Goal: Task Accomplishment & Management: Manage account settings

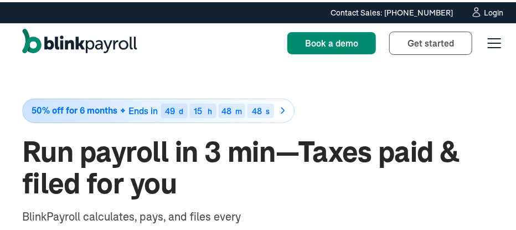
click at [484, 13] on div "Login" at bounding box center [493, 11] width 19 height 8
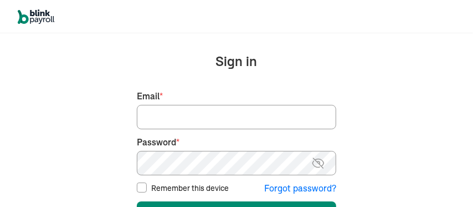
type input "[EMAIL_ADDRESS][DOMAIN_NAME]"
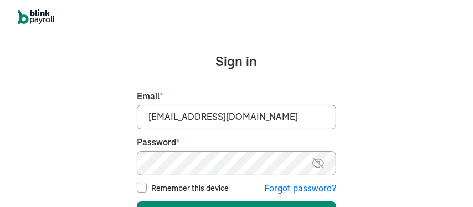
click at [155, 118] on input "beekbeek1@aol.com" at bounding box center [236, 117] width 199 height 24
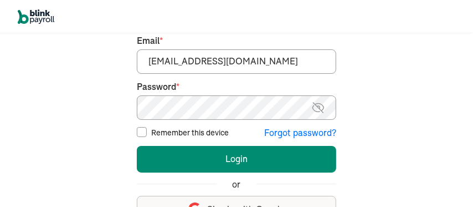
click at [137, 130] on input "Remember this device" at bounding box center [142, 132] width 10 height 10
checkbox input "true"
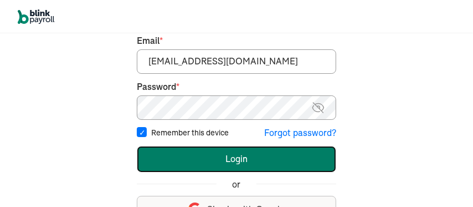
click at [228, 161] on button "Login" at bounding box center [236, 159] width 199 height 27
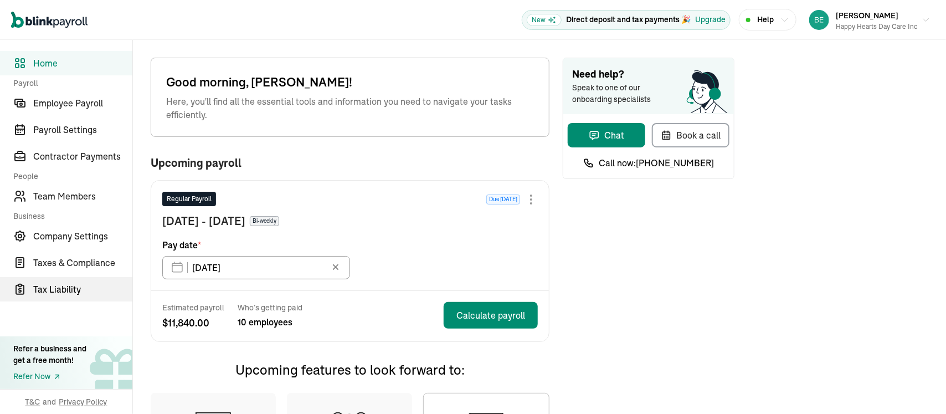
click at [61, 287] on span "Tax Liability" at bounding box center [82, 288] width 99 height 13
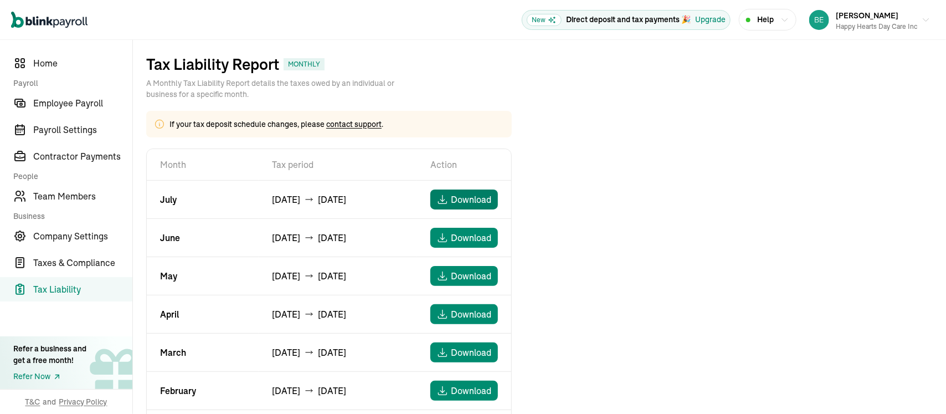
click at [467, 198] on span "Download" at bounding box center [471, 199] width 40 height 13
click at [76, 261] on span "Taxes & Compliance" at bounding box center [82, 262] width 99 height 13
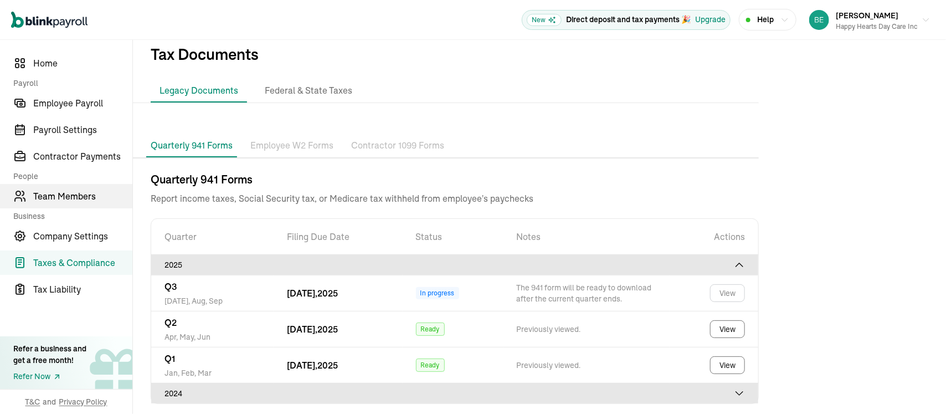
click at [55, 197] on span "Team Members" at bounding box center [82, 195] width 99 height 13
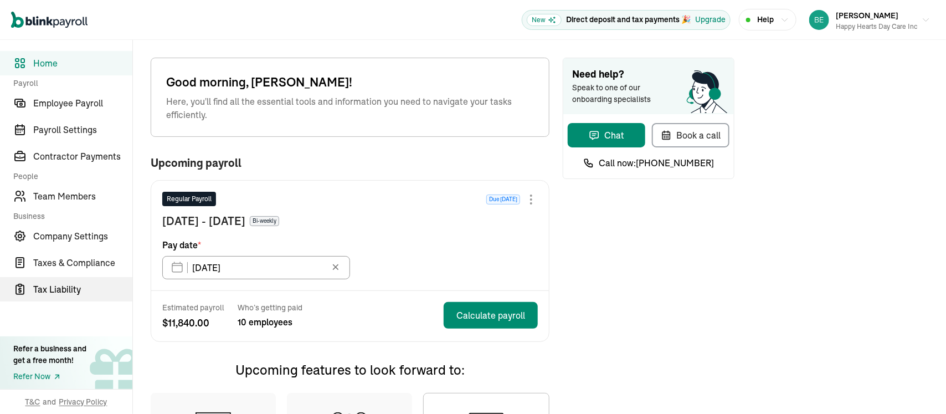
click at [61, 287] on span "Tax Liability" at bounding box center [82, 288] width 99 height 13
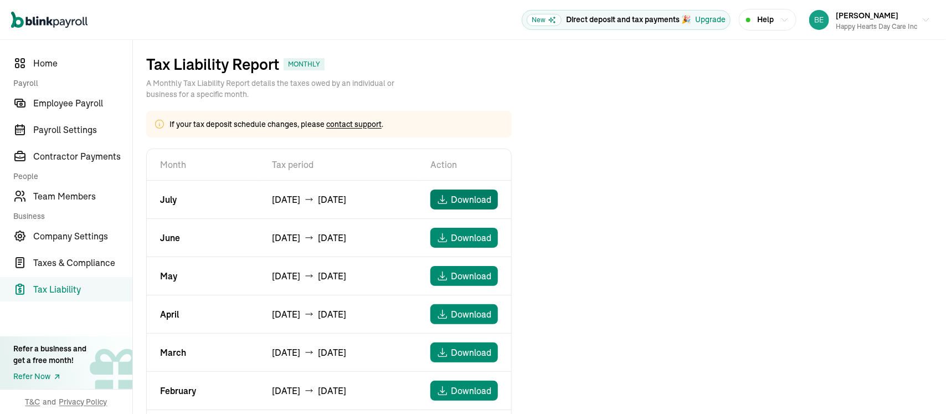
click at [467, 198] on span "Download" at bounding box center [471, 199] width 40 height 13
click at [76, 261] on span "Taxes & Compliance" at bounding box center [82, 262] width 99 height 13
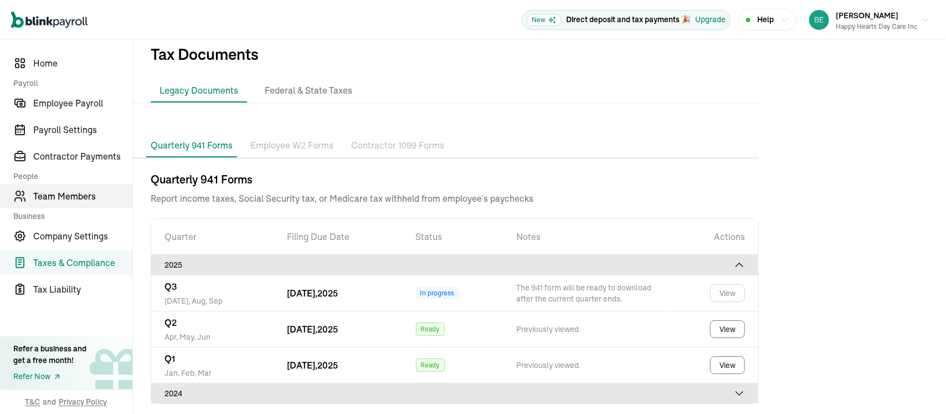
click at [55, 197] on span "Team Members" at bounding box center [82, 195] width 99 height 13
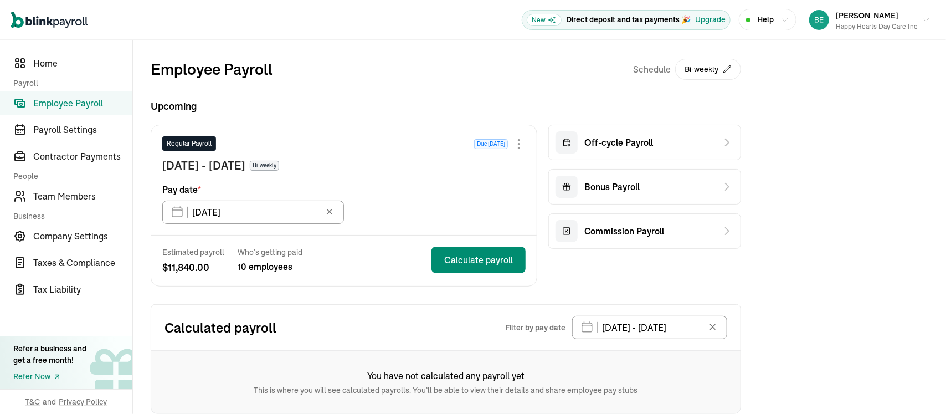
click at [77, 97] on span "Employee Payroll" at bounding box center [82, 102] width 99 height 13
click at [65, 105] on span "Employee Payroll" at bounding box center [82, 102] width 99 height 13
click at [18, 101] on icon "Sidebar" at bounding box center [21, 104] width 8 height 6
click at [54, 99] on span "Employee Payroll" at bounding box center [82, 102] width 99 height 13
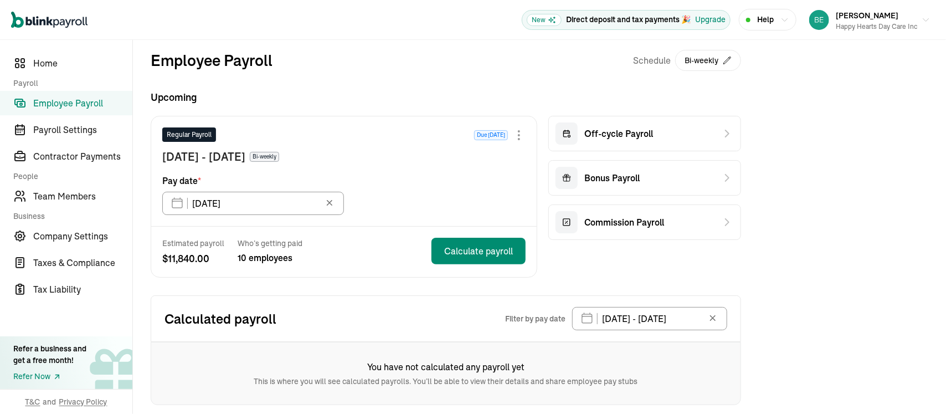
scroll to position [17, 0]
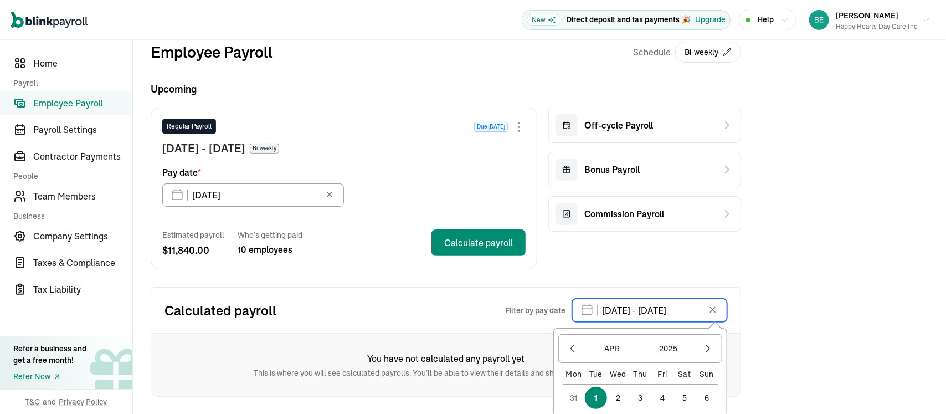
click at [704, 312] on input "04/01/2025 - 04/01/2025" at bounding box center [649, 310] width 155 height 23
click at [661, 306] on input "04/01/2025 - 04/01/2025" at bounding box center [649, 310] width 155 height 23
click at [658, 309] on input "04/01/2025 - 04/01/2025" at bounding box center [649, 310] width 155 height 23
drag, startPoint x: 660, startPoint y: 309, endPoint x: 700, endPoint y: 320, distance: 41.4
click at [700, 320] on input "04/01/2025 - 04/01/2025" at bounding box center [649, 310] width 155 height 23
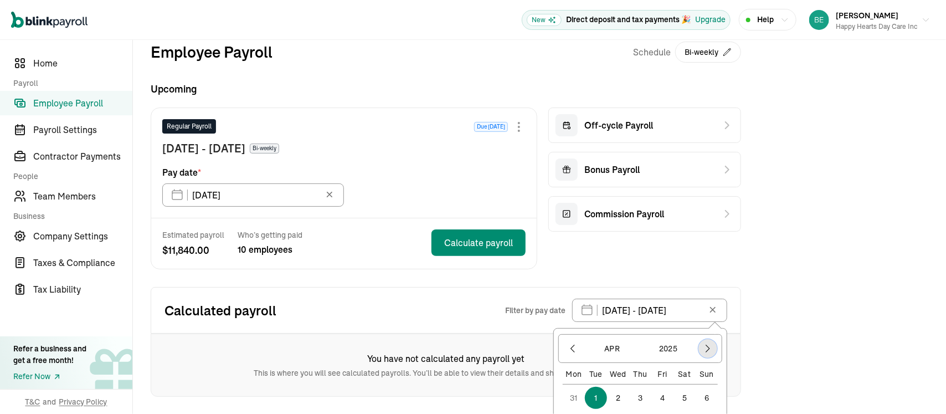
click at [706, 349] on icon "button" at bounding box center [707, 348] width 11 height 11
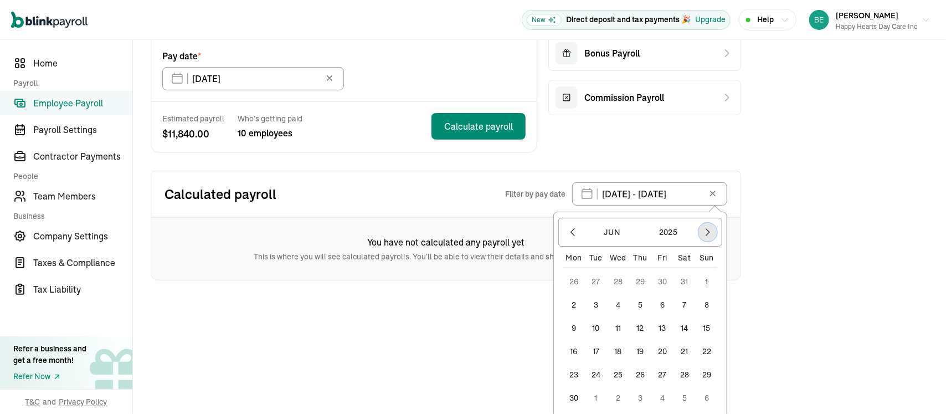
scroll to position [136, 0]
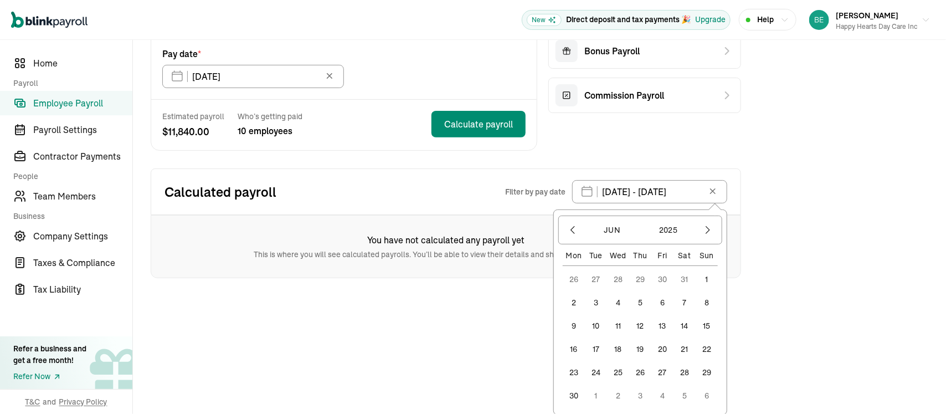
click at [575, 388] on button "30" at bounding box center [574, 395] width 22 height 22
type input "06/30/2025 - 06/30/2025"
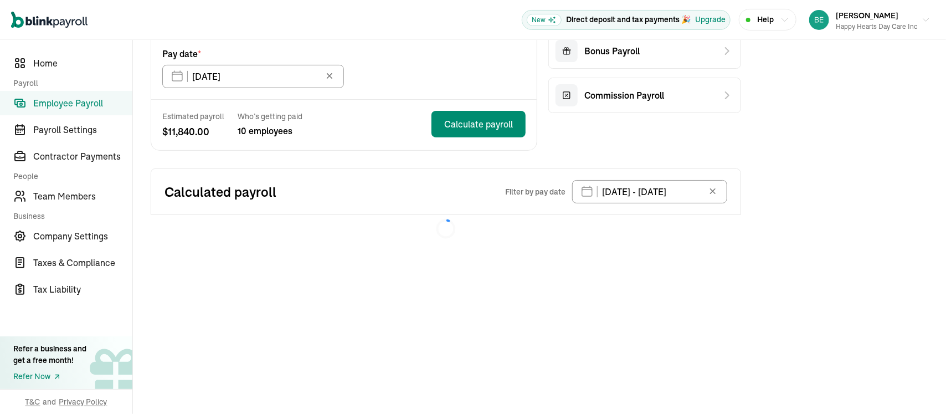
scroll to position [0, 0]
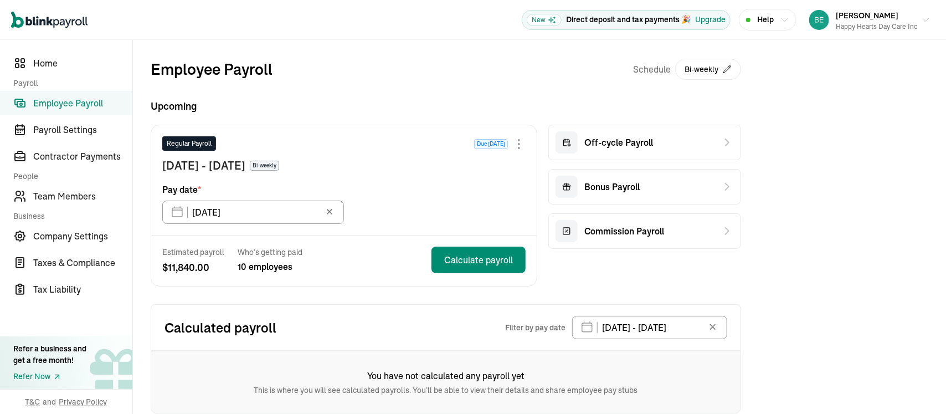
click at [67, 101] on span "Employee Payroll" at bounding box center [82, 102] width 99 height 13
click at [714, 326] on icon at bounding box center [712, 326] width 11 height 11
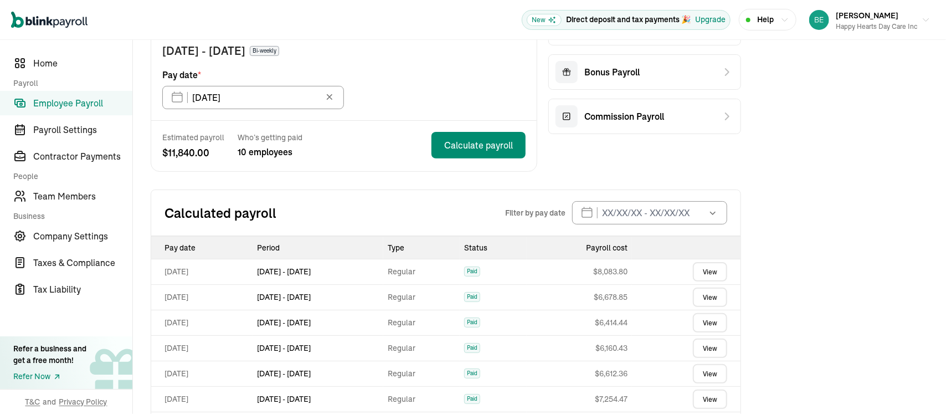
scroll to position [147, 0]
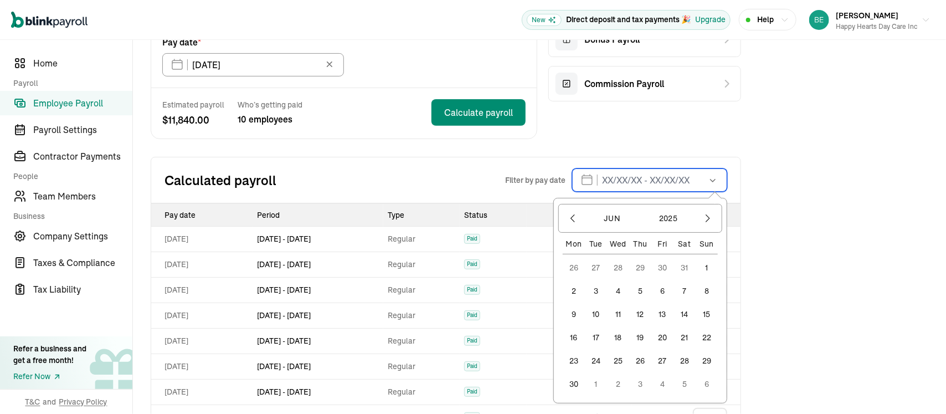
click at [603, 180] on input "text" at bounding box center [649, 179] width 155 height 23
click at [707, 263] on button "1" at bounding box center [707, 267] width 22 height 22
type input "[DATE] - [DATE]"
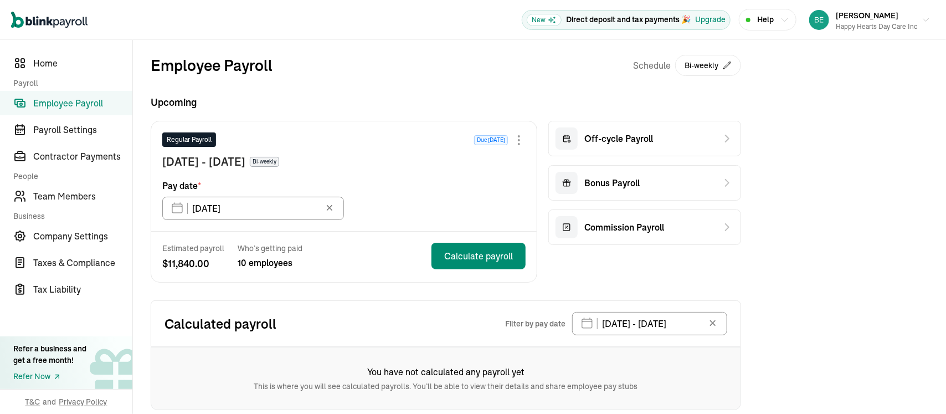
scroll to position [0, 0]
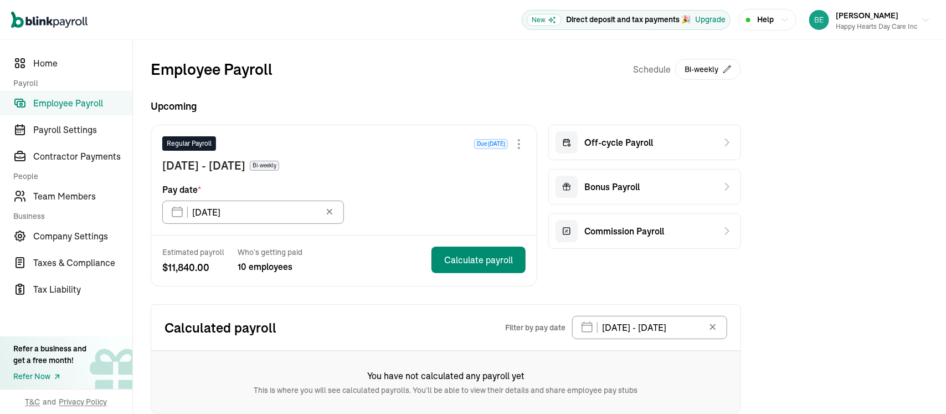
click at [63, 103] on span "Employee Payroll" at bounding box center [82, 102] width 99 height 13
click at [713, 324] on icon at bounding box center [712, 326] width 11 height 11
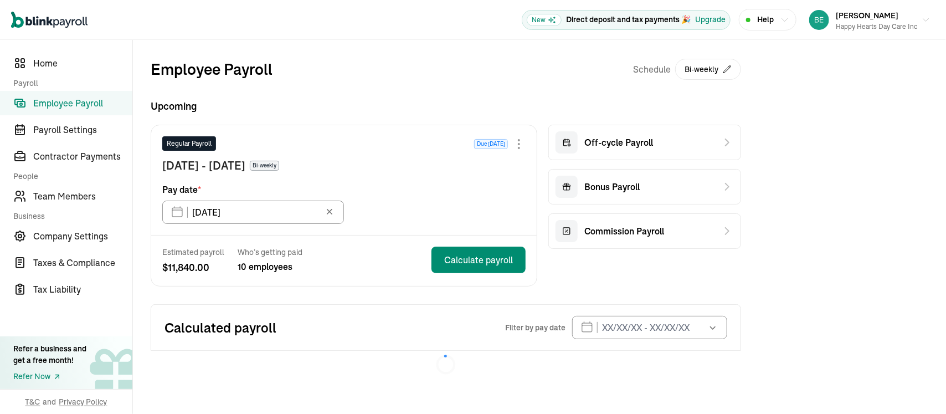
click at [56, 101] on span "Employee Payroll" at bounding box center [82, 102] width 99 height 13
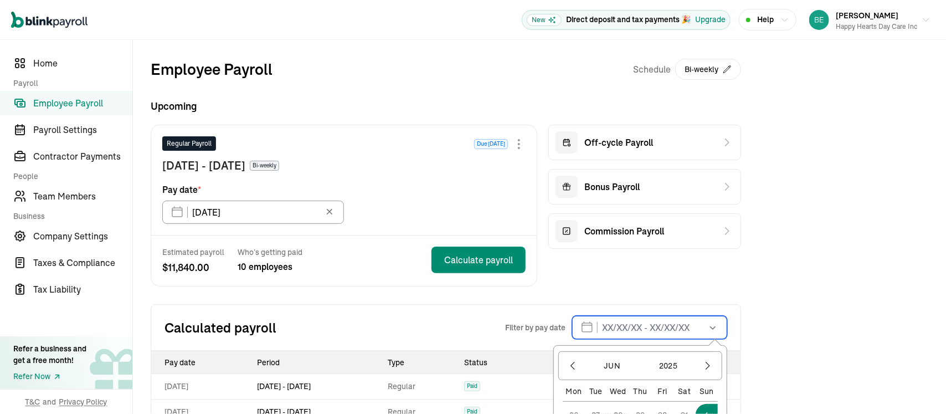
click at [605, 327] on input "text" at bounding box center [649, 327] width 155 height 23
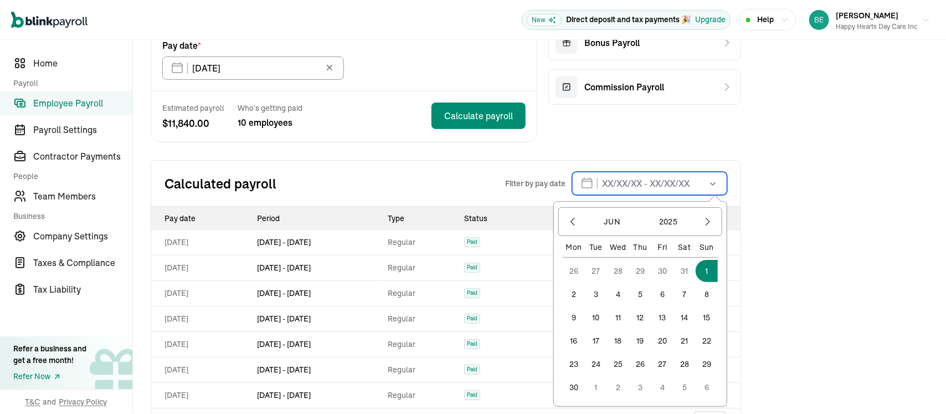
scroll to position [111, 0]
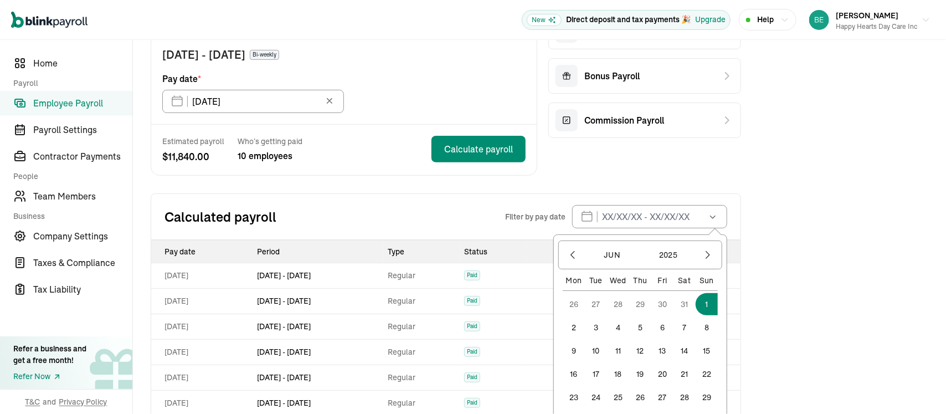
click at [707, 297] on button "1" at bounding box center [707, 304] width 22 height 22
click at [615, 218] on input "text" at bounding box center [649, 216] width 155 height 23
click at [709, 302] on button "1" at bounding box center [707, 304] width 22 height 22
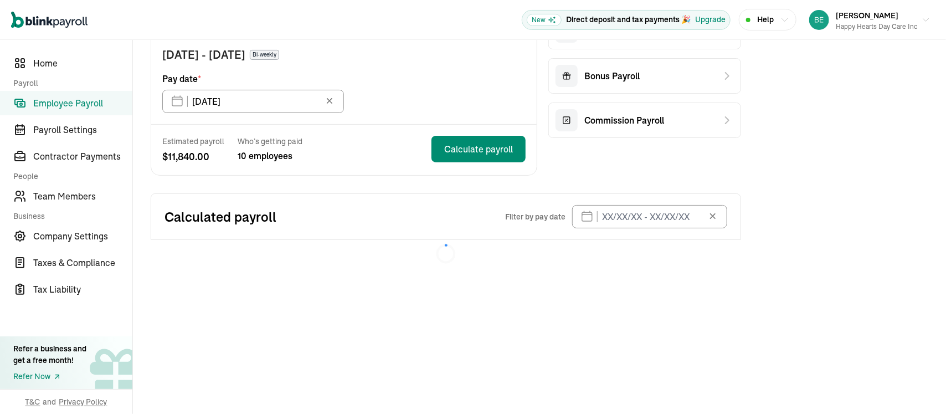
type input "06/01/2025 - 06/01/2025"
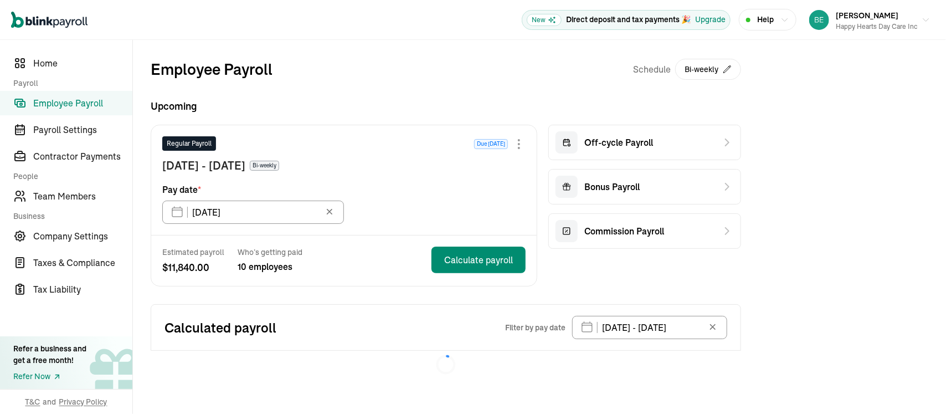
scroll to position [0, 0]
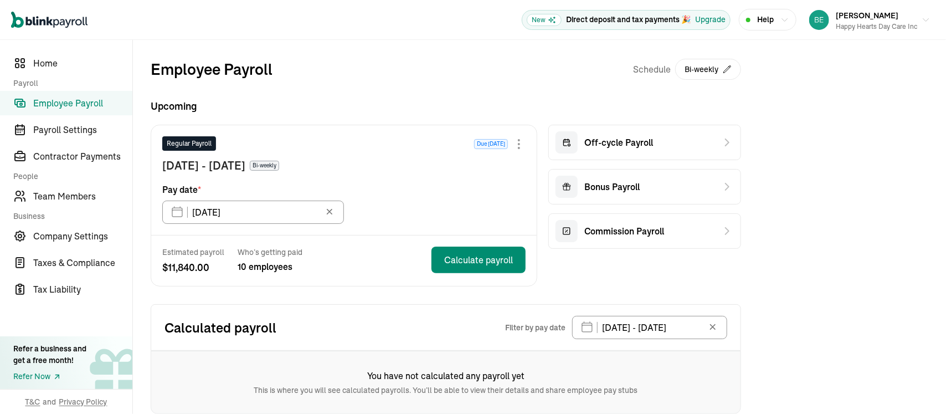
click at [65, 105] on span "Employee Payroll" at bounding box center [82, 102] width 99 height 13
click at [18, 101] on icon "Sidebar" at bounding box center [21, 104] width 8 height 6
click at [54, 99] on span "Employee Payroll" at bounding box center [82, 102] width 99 height 13
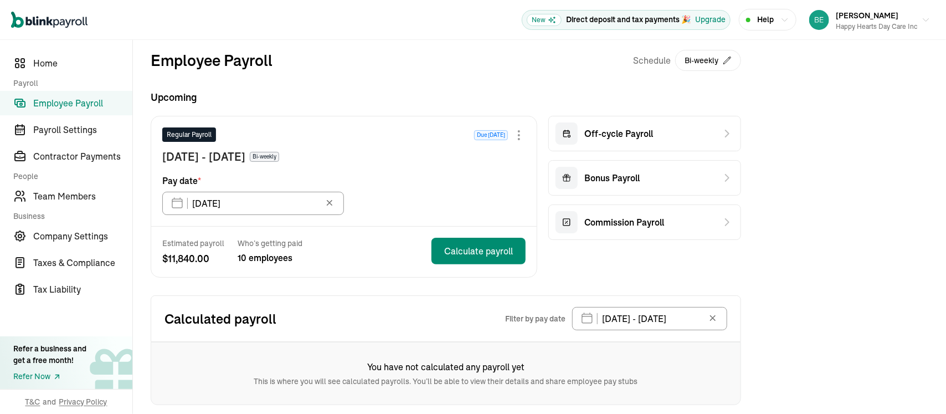
scroll to position [17, 0]
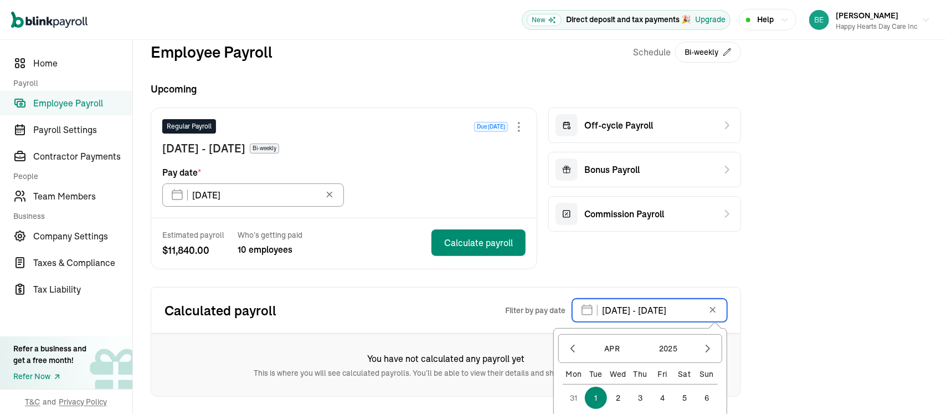
click at [704, 312] on input "04/01/2025 - 04/01/2025" at bounding box center [649, 310] width 155 height 23
click at [661, 306] on input "04/01/2025 - 04/01/2025" at bounding box center [649, 310] width 155 height 23
click at [658, 309] on input "04/01/2025 - 04/01/2025" at bounding box center [649, 310] width 155 height 23
drag, startPoint x: 660, startPoint y: 309, endPoint x: 700, endPoint y: 320, distance: 41.4
click at [700, 320] on input "04/01/2025 - 04/01/2025" at bounding box center [649, 310] width 155 height 23
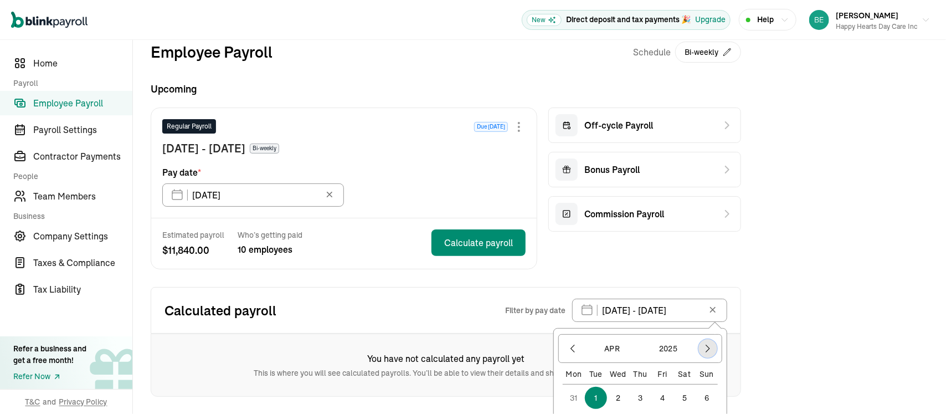
click at [706, 349] on icon "button" at bounding box center [707, 348] width 11 height 11
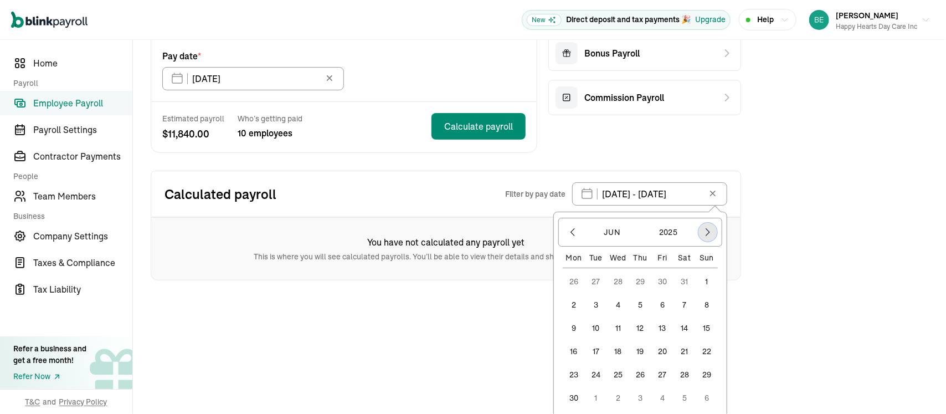
scroll to position [136, 0]
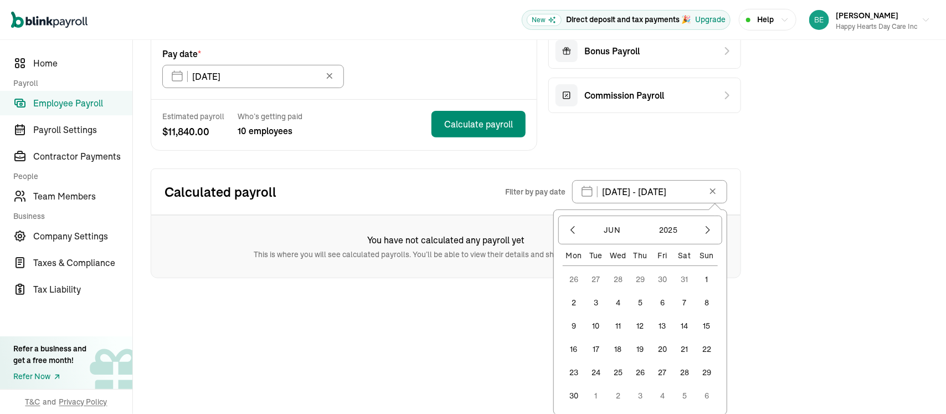
click at [575, 388] on button "30" at bounding box center [574, 395] width 22 height 22
type input "06/30/2025 - 06/30/2025"
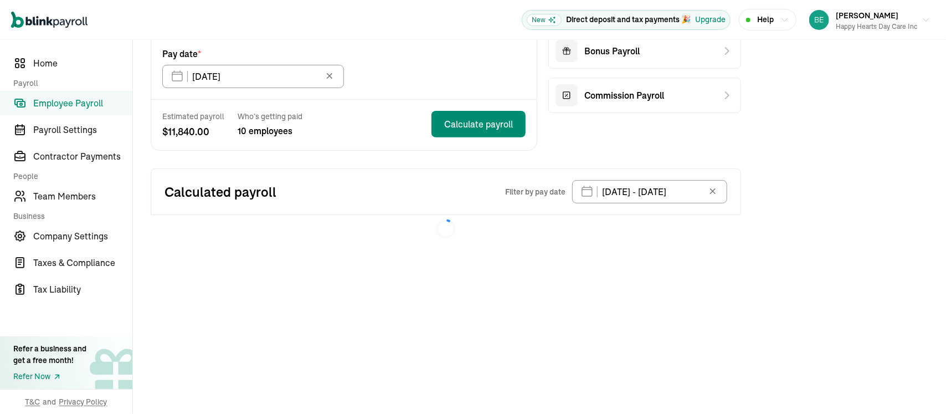
scroll to position [0, 0]
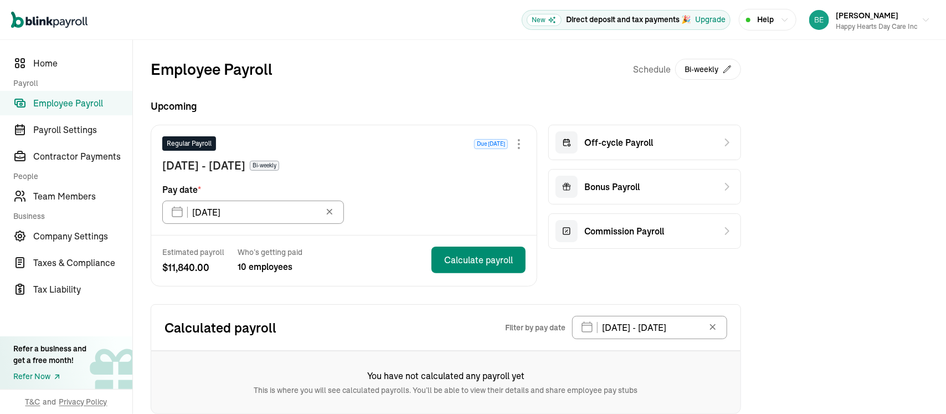
click at [67, 101] on span "Employee Payroll" at bounding box center [82, 102] width 99 height 13
click at [714, 326] on icon at bounding box center [712, 326] width 11 height 11
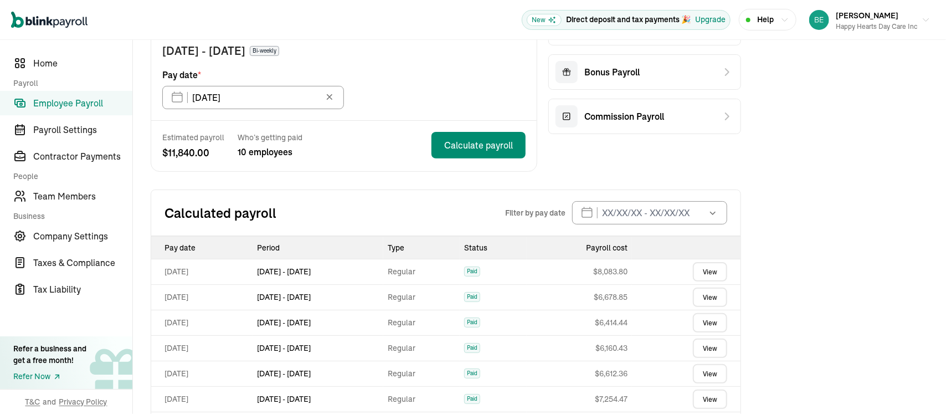
scroll to position [147, 0]
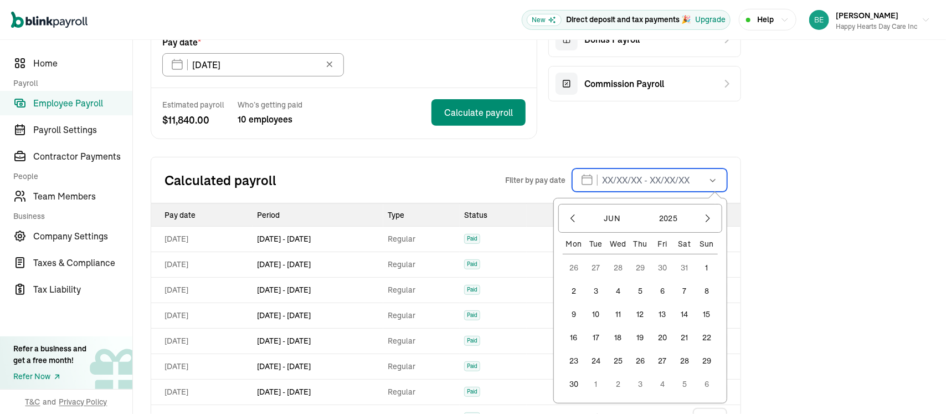
click at [603, 180] on input "text" at bounding box center [649, 179] width 155 height 23
click at [707, 263] on button "1" at bounding box center [707, 267] width 22 height 22
type input "06/01/2025 - 06/01/2025"
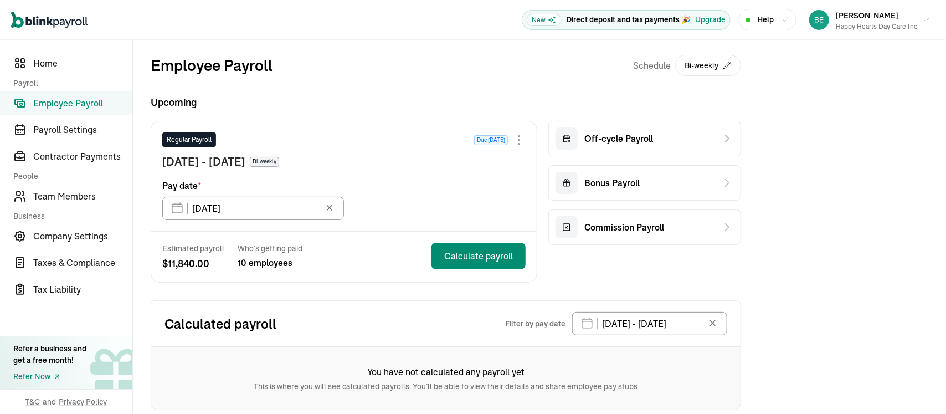
scroll to position [0, 0]
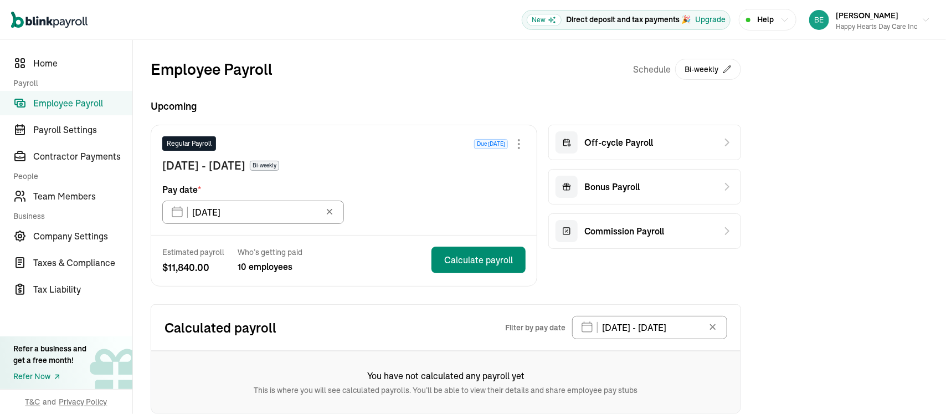
click at [63, 103] on span "Employee Payroll" at bounding box center [82, 102] width 99 height 13
click at [713, 324] on icon at bounding box center [712, 326] width 11 height 11
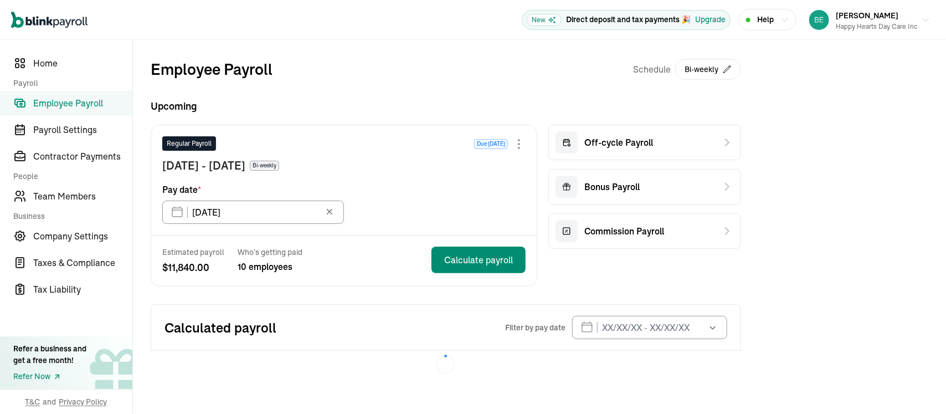
click at [56, 101] on span "Employee Payroll" at bounding box center [82, 102] width 99 height 13
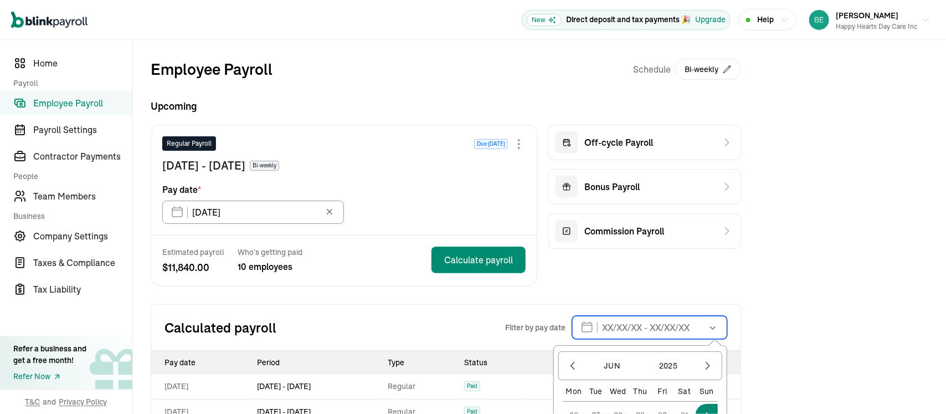
click at [605, 327] on input "text" at bounding box center [649, 327] width 155 height 23
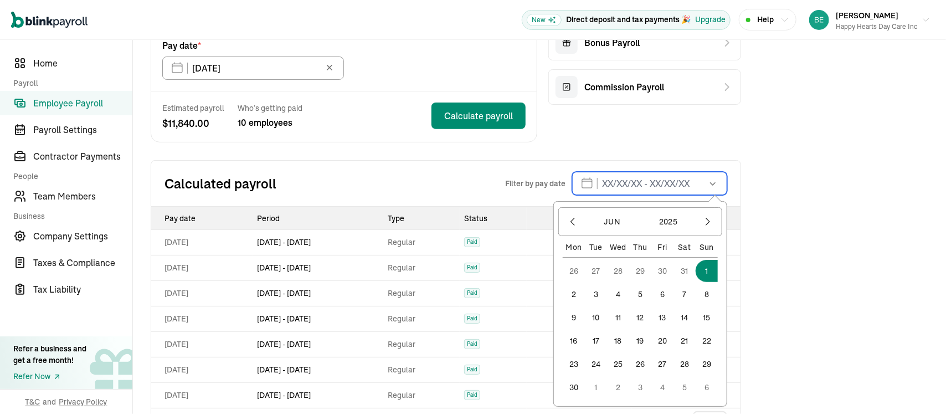
scroll to position [111, 0]
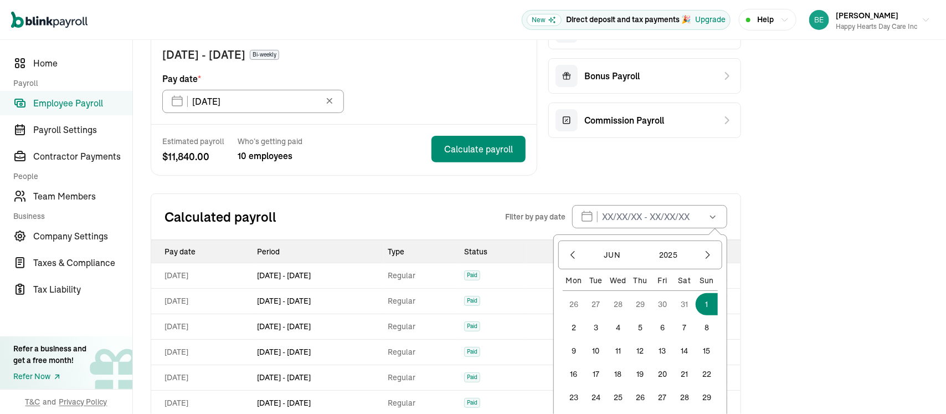
click at [707, 297] on button "1" at bounding box center [707, 304] width 22 height 22
click at [615, 218] on input "text" at bounding box center [649, 216] width 155 height 23
click at [709, 302] on button "1" at bounding box center [707, 304] width 22 height 22
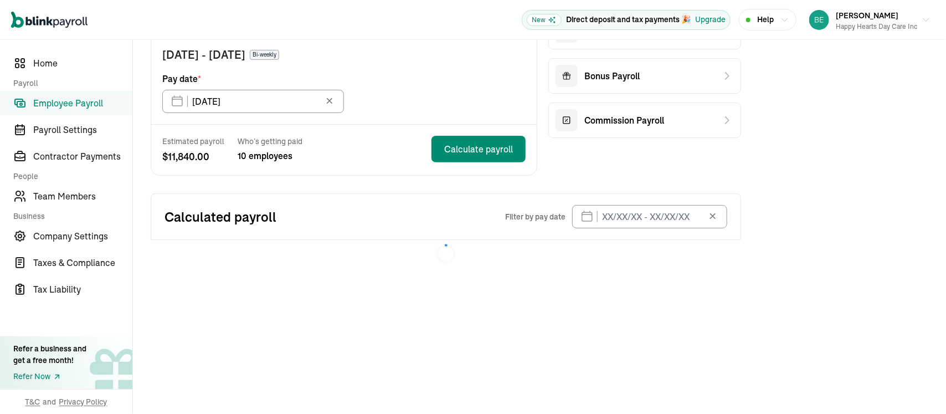
type input "06/01/2025 - 06/01/2025"
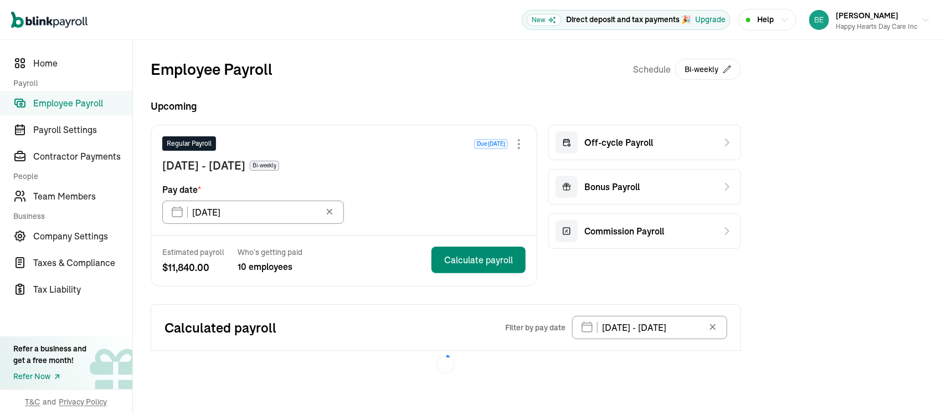
scroll to position [0, 0]
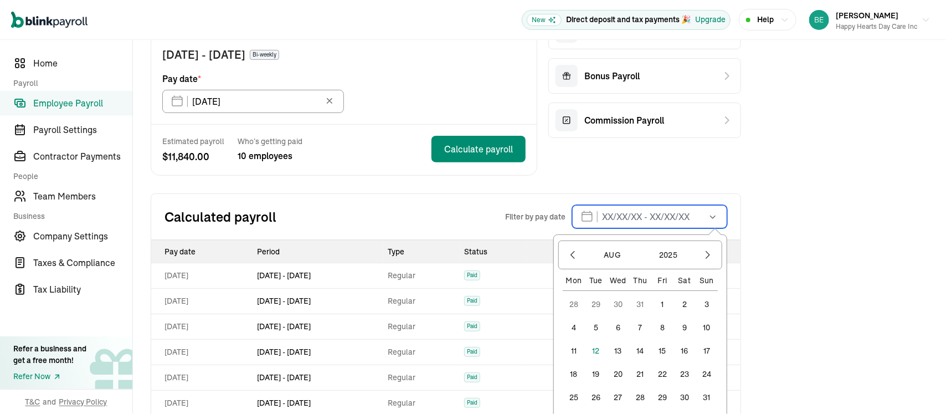
click at [610, 215] on input "text" at bounding box center [649, 216] width 155 height 23
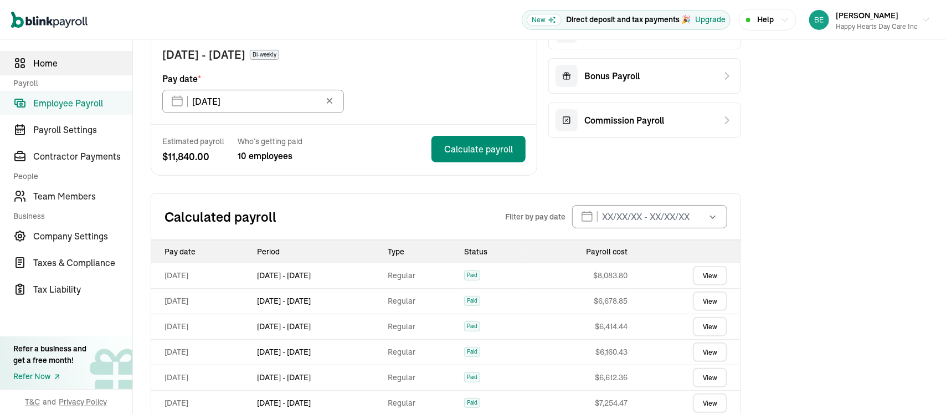
click at [43, 66] on span "Home" at bounding box center [82, 62] width 99 height 13
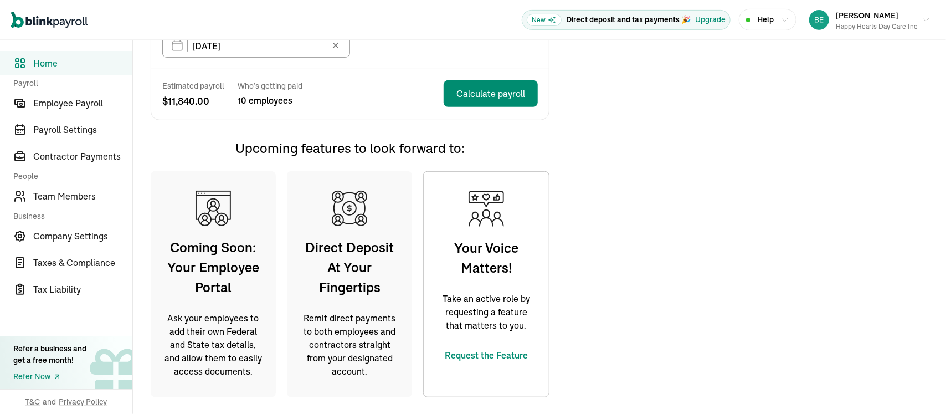
scroll to position [222, 0]
click at [65, 101] on span "Employee Payroll" at bounding box center [82, 102] width 99 height 13
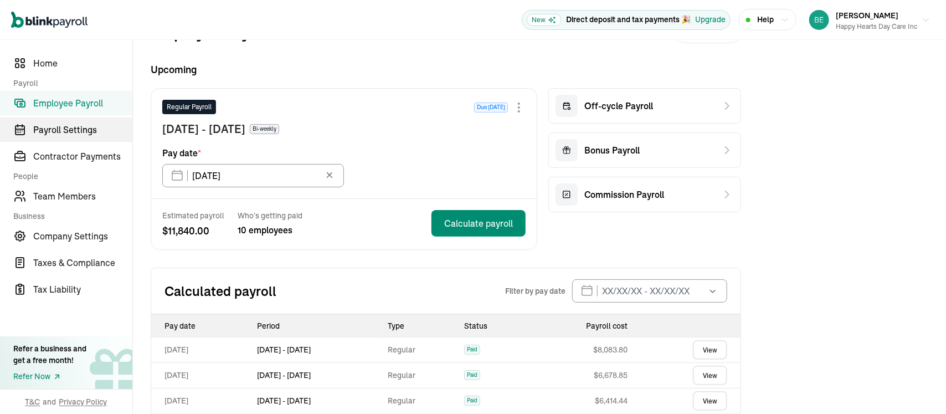
click at [70, 123] on span "Payroll Settings" at bounding box center [82, 129] width 99 height 13
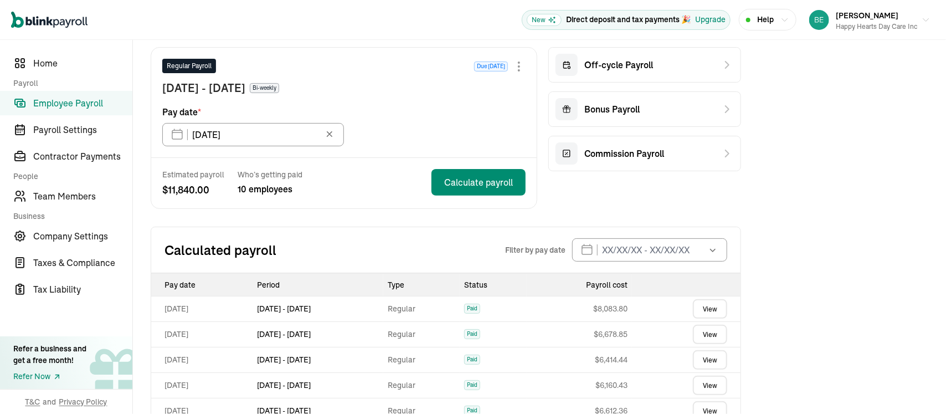
scroll to position [111, 0]
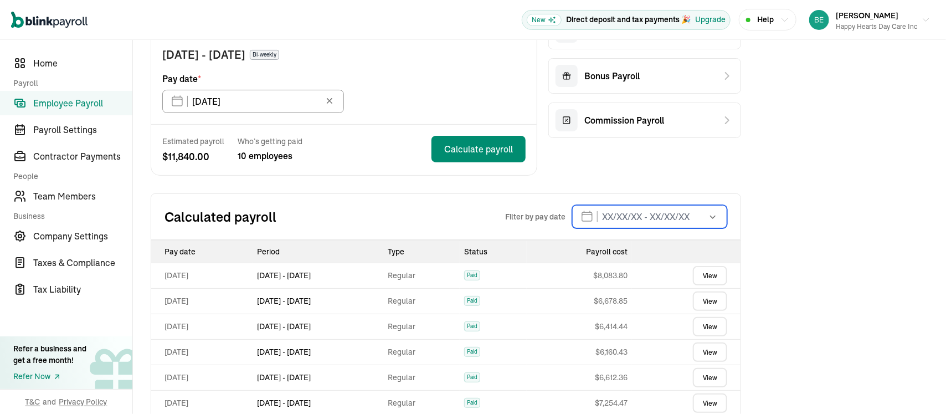
click at [610, 215] on input "text" at bounding box center [649, 216] width 155 height 23
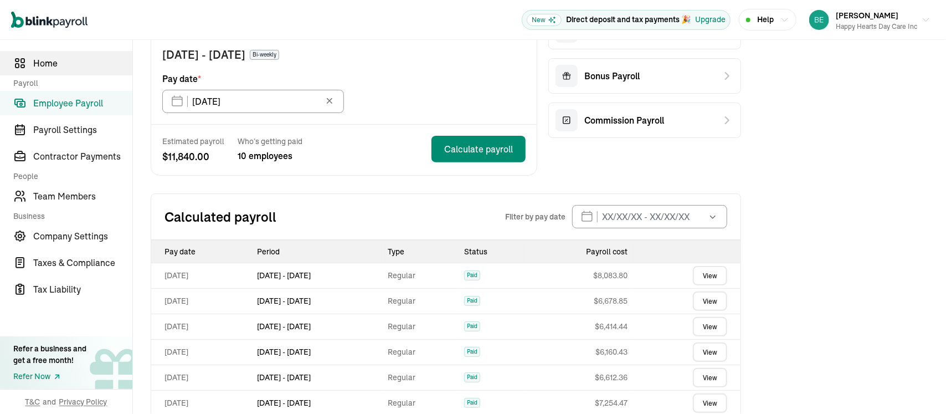
click at [43, 66] on span "Home" at bounding box center [82, 62] width 99 height 13
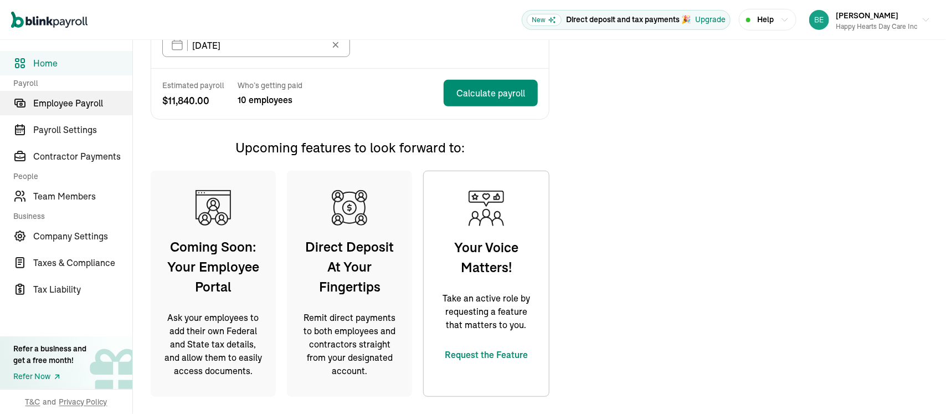
click at [65, 101] on span "Employee Payroll" at bounding box center [82, 102] width 99 height 13
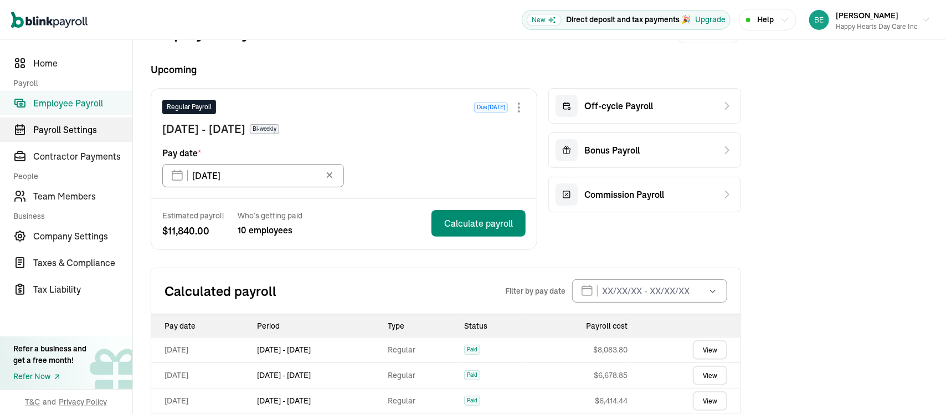
click at [70, 123] on span "Payroll Settings" at bounding box center [82, 129] width 99 height 13
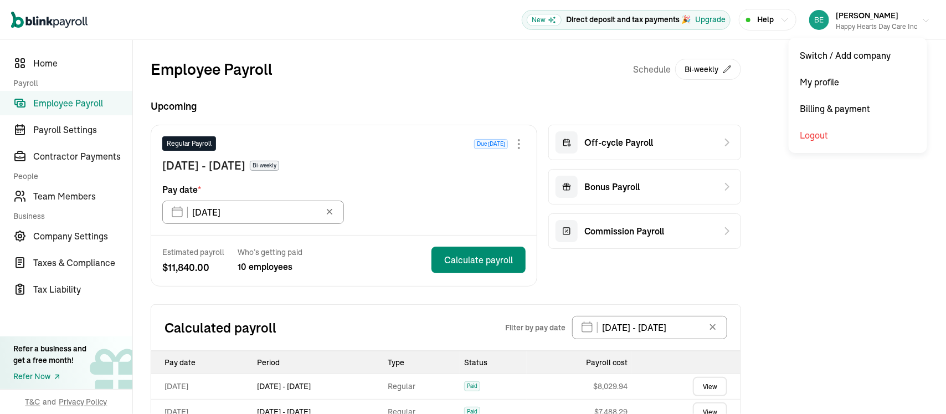
click at [836, 23] on div "Happy Hearts Day Care Inc" at bounding box center [876, 27] width 81 height 10
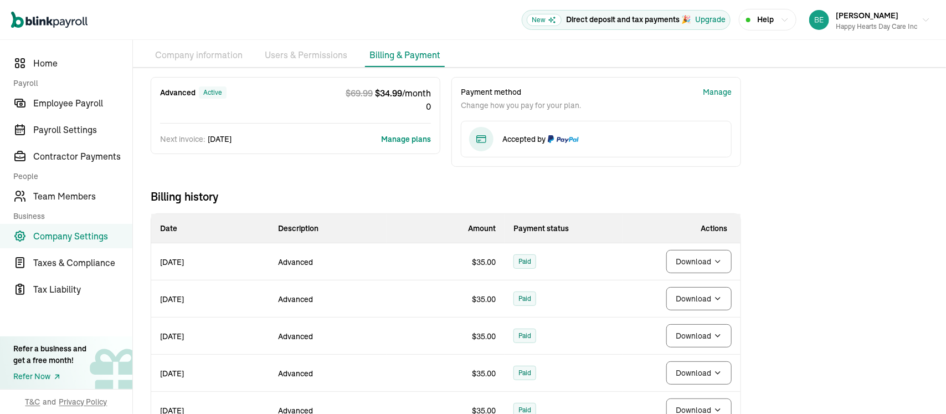
scroll to position [86, 0]
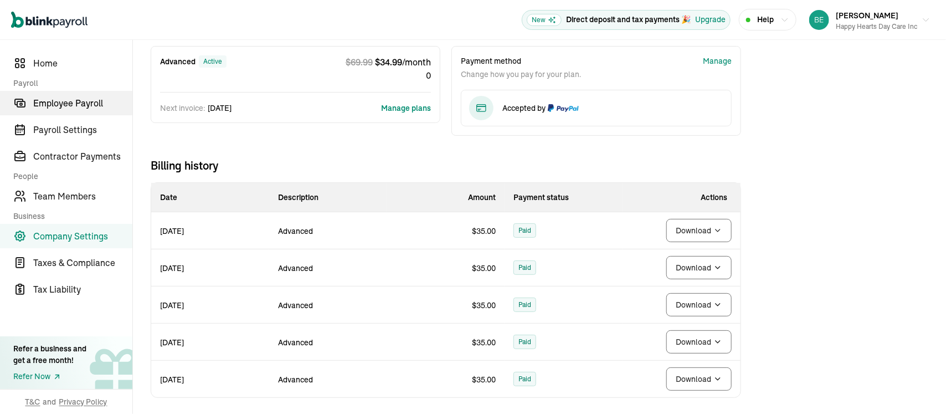
click at [69, 100] on span "Employee Payroll" at bounding box center [82, 102] width 99 height 13
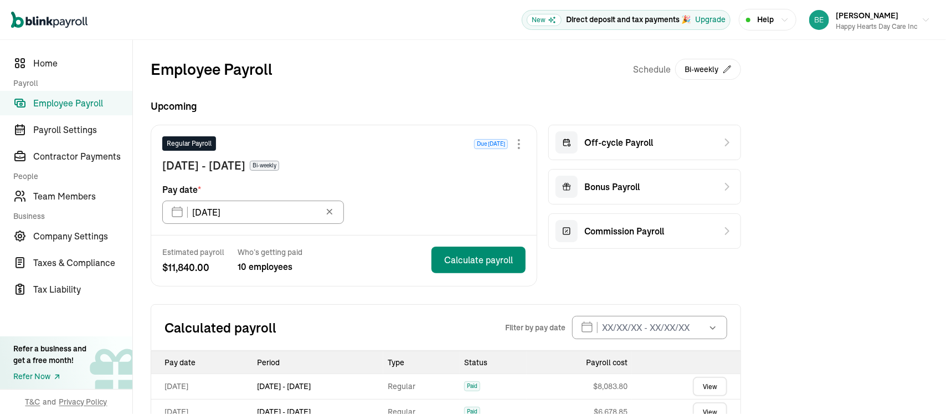
click at [331, 214] on icon at bounding box center [329, 211] width 11 height 11
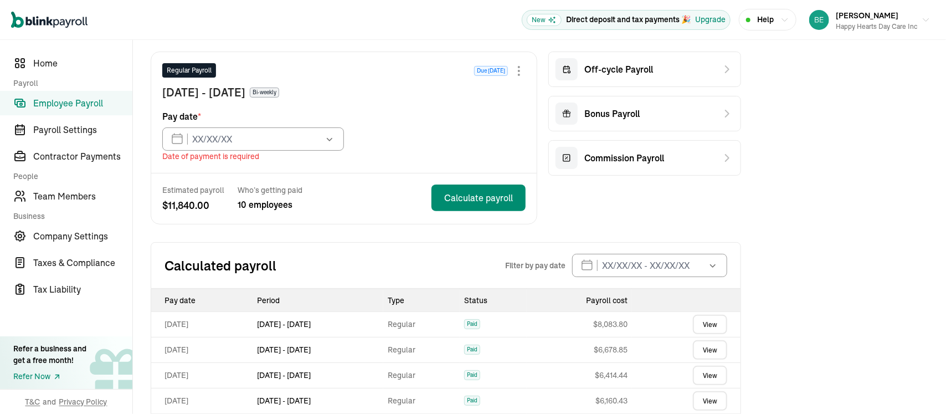
scroll to position [111, 0]
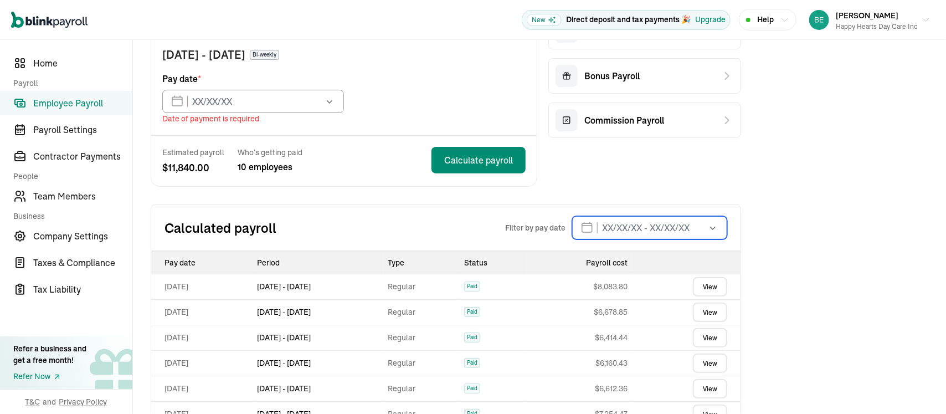
click at [604, 225] on input "text" at bounding box center [649, 227] width 155 height 23
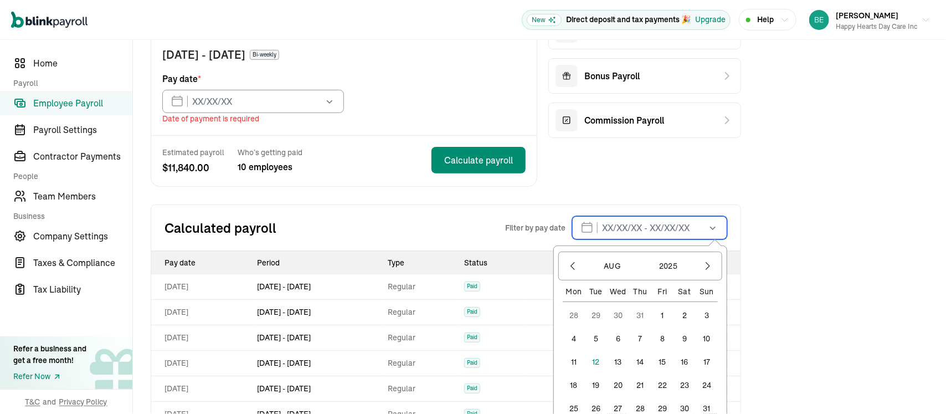
click at [637, 226] on input "text" at bounding box center [649, 227] width 155 height 23
click at [574, 264] on icon "button" at bounding box center [572, 265] width 11 height 11
click at [642, 311] on button "1" at bounding box center [640, 315] width 22 height 22
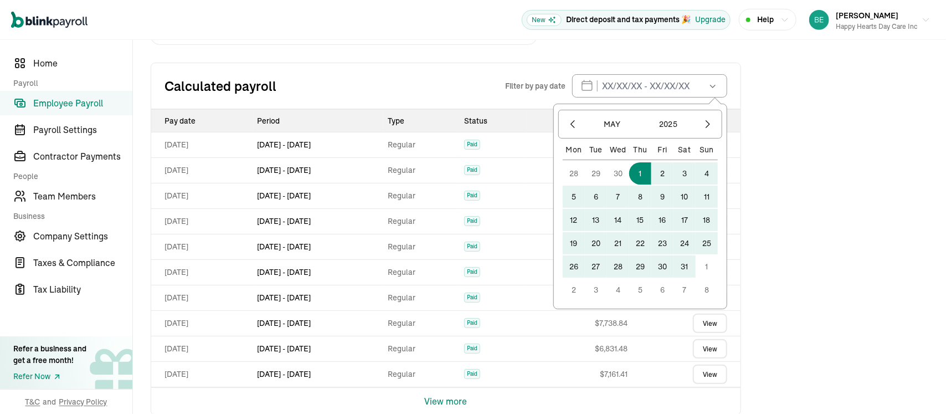
scroll to position [269, 0]
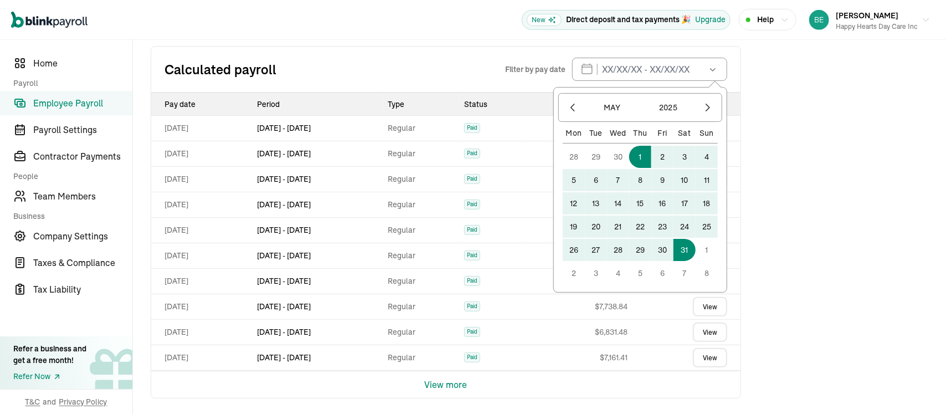
click at [690, 243] on button "31" at bounding box center [684, 250] width 22 height 22
type input "[DATE] - [DATE]"
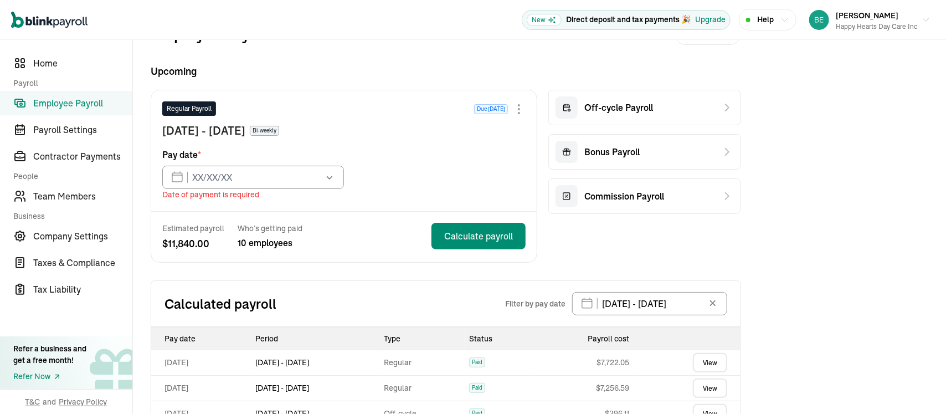
scroll to position [64, 0]
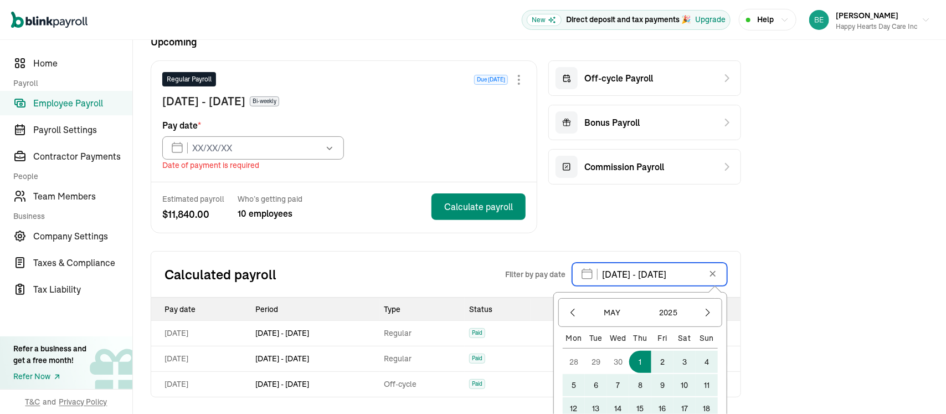
click at [612, 275] on input "05/01/2025 - 05/31/2025" at bounding box center [649, 274] width 155 height 23
click at [574, 310] on icon "button" at bounding box center [572, 312] width 11 height 11
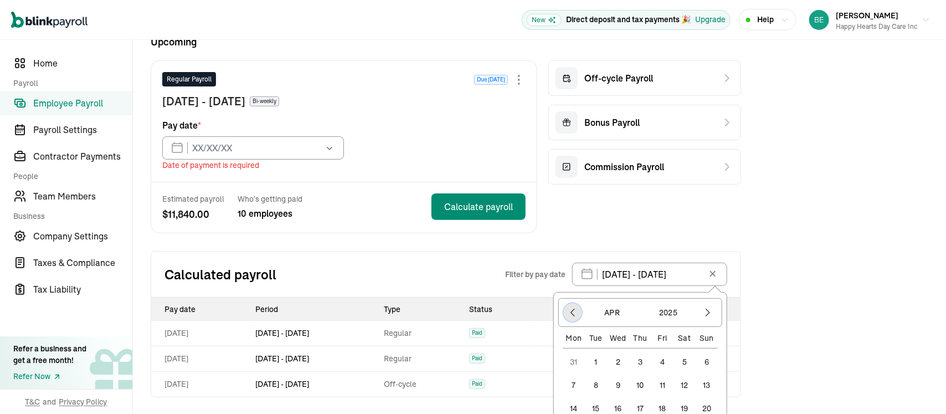
click at [573, 310] on icon "button" at bounding box center [572, 312] width 11 height 11
click at [685, 358] on button "1" at bounding box center [684, 362] width 22 height 22
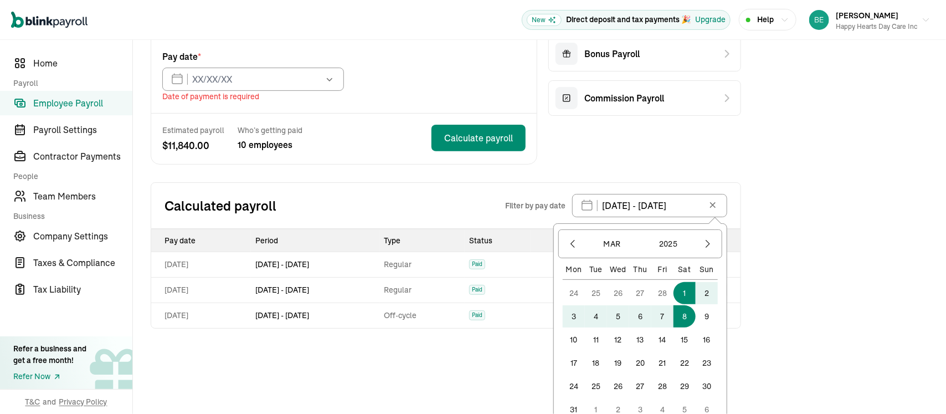
scroll to position [147, 0]
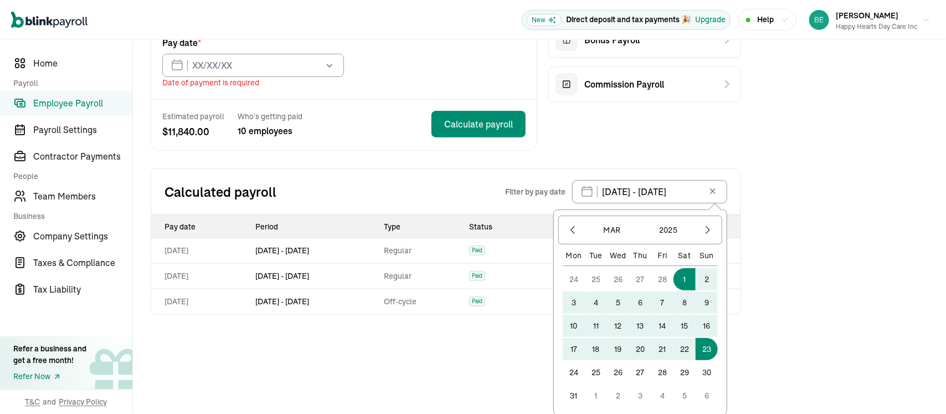
click at [673, 268] on button "1" at bounding box center [684, 279] width 22 height 22
type input "03/01/2025 - 03/01/2025"
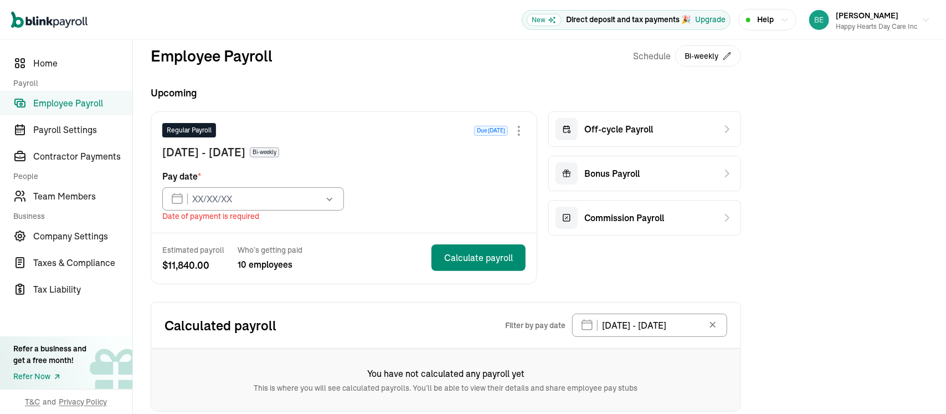
scroll to position [0, 0]
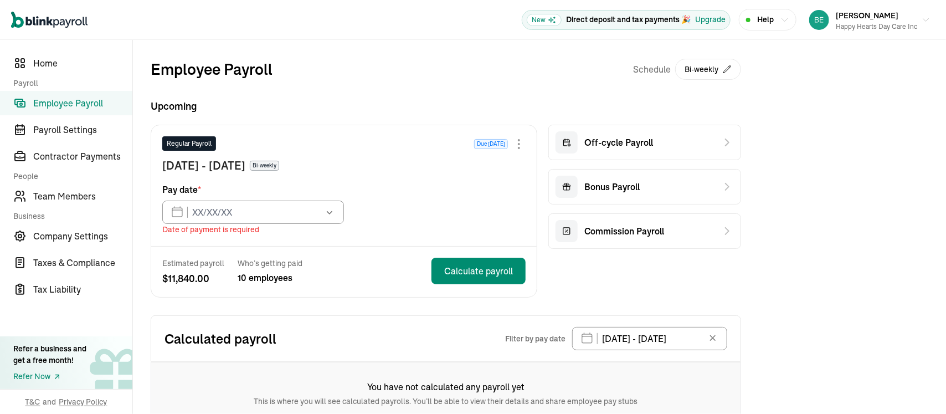
click at [85, 104] on span "Employee Payroll" at bounding box center [82, 102] width 99 height 13
click at [201, 342] on h2 "Calculated payroll" at bounding box center [334, 339] width 341 height 18
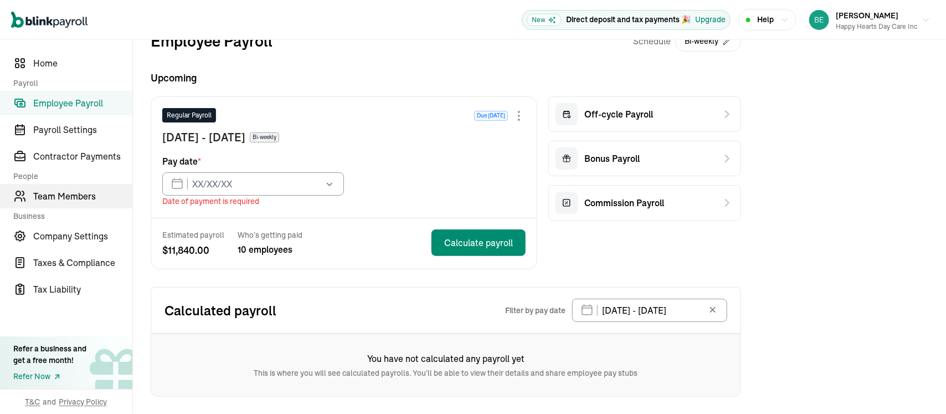
click at [61, 198] on span "Team Members" at bounding box center [82, 195] width 99 height 13
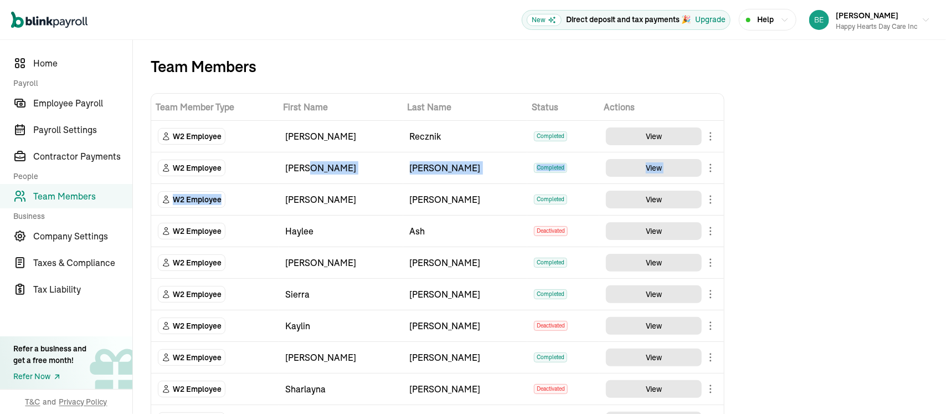
drag, startPoint x: 328, startPoint y: 183, endPoint x: 420, endPoint y: 135, distance: 103.5
click at [403, 161] on tbody "W2 Employee Andrea Recznik Completed View W2 Employee Alisa Williams Completed …" at bounding box center [437, 342] width 573 height 442
click at [674, 130] on button "View" at bounding box center [654, 136] width 96 height 18
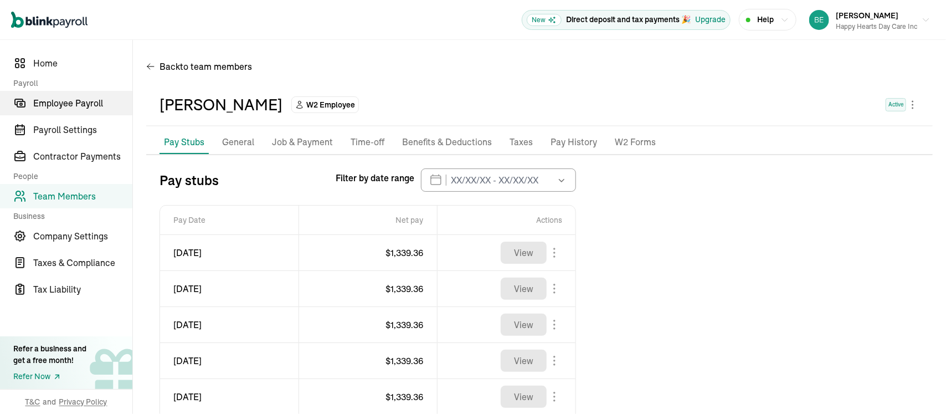
click at [58, 107] on span "Employee Payroll" at bounding box center [82, 102] width 99 height 13
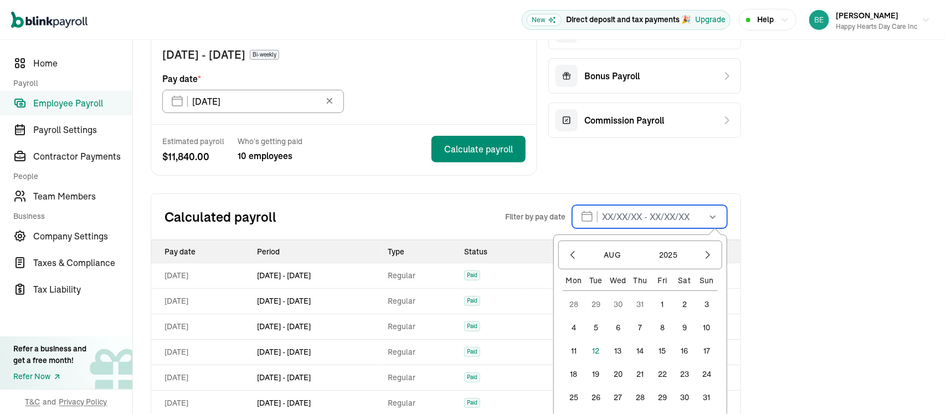
scroll to position [222, 0]
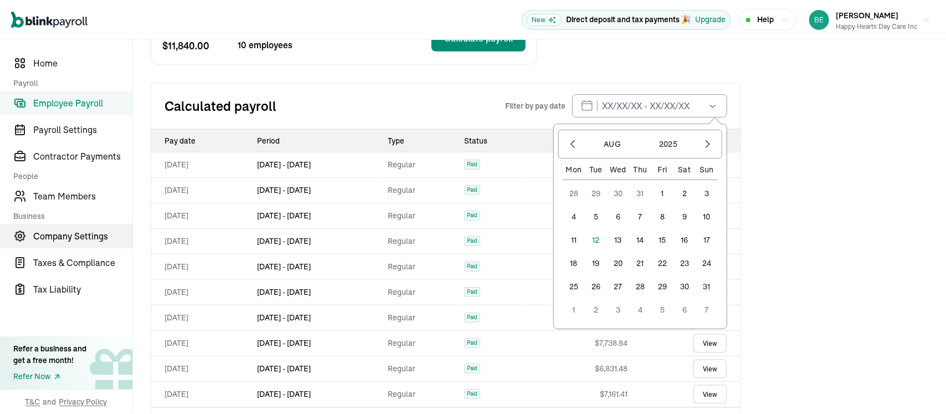
click at [68, 234] on span "Company Settings" at bounding box center [82, 235] width 99 height 13
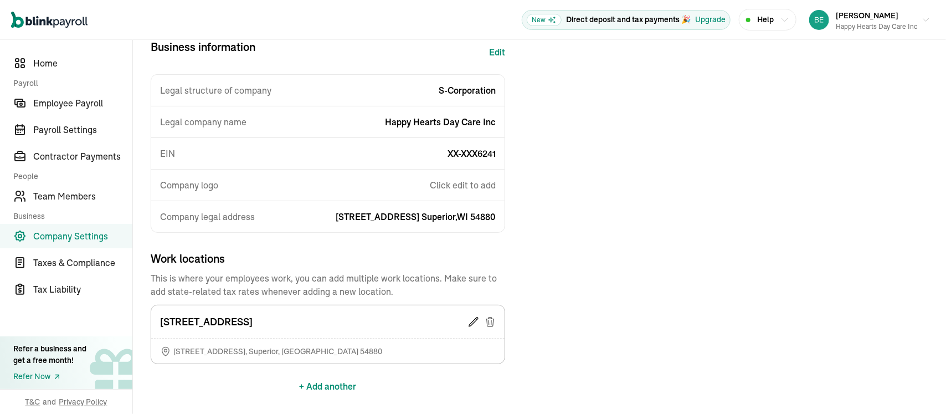
scroll to position [152, 0]
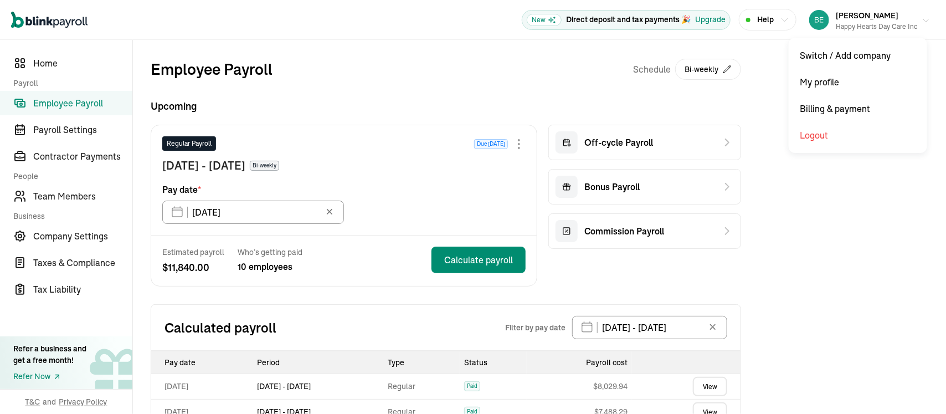
click at [836, 23] on div "Happy Hearts Day Care Inc" at bounding box center [876, 27] width 81 height 10
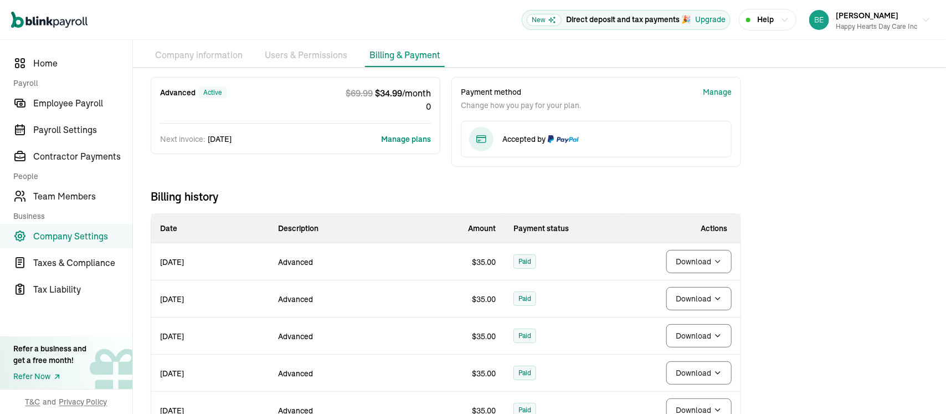
scroll to position [86, 0]
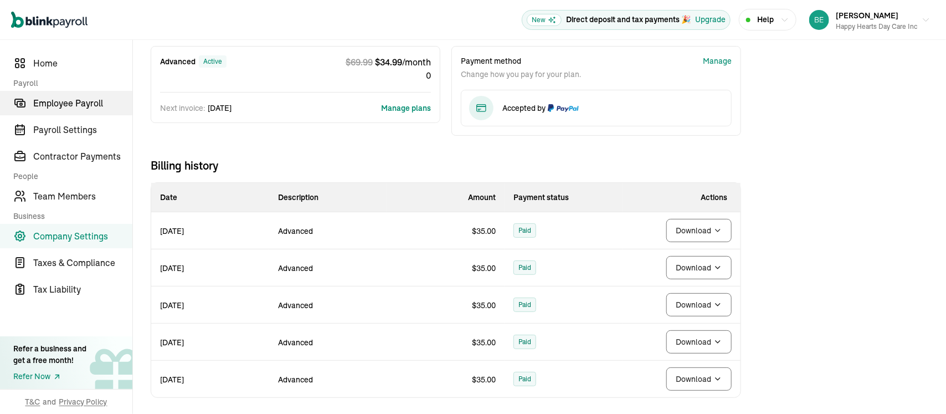
click at [69, 100] on span "Employee Payroll" at bounding box center [82, 102] width 99 height 13
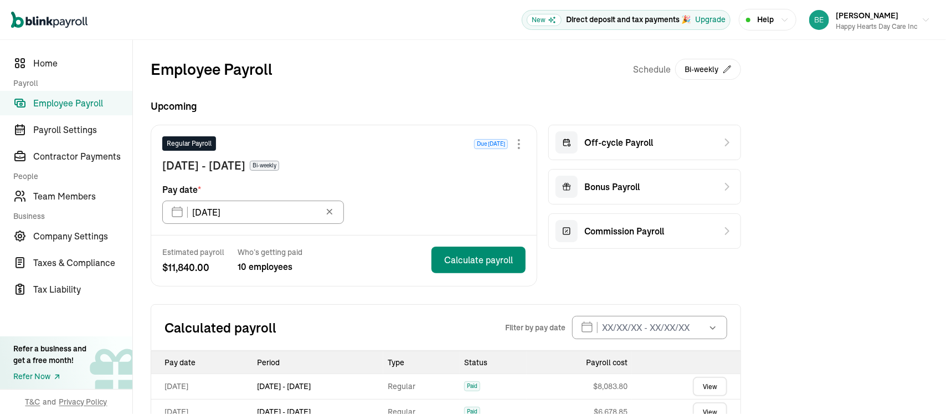
click at [331, 214] on icon at bounding box center [329, 211] width 11 height 11
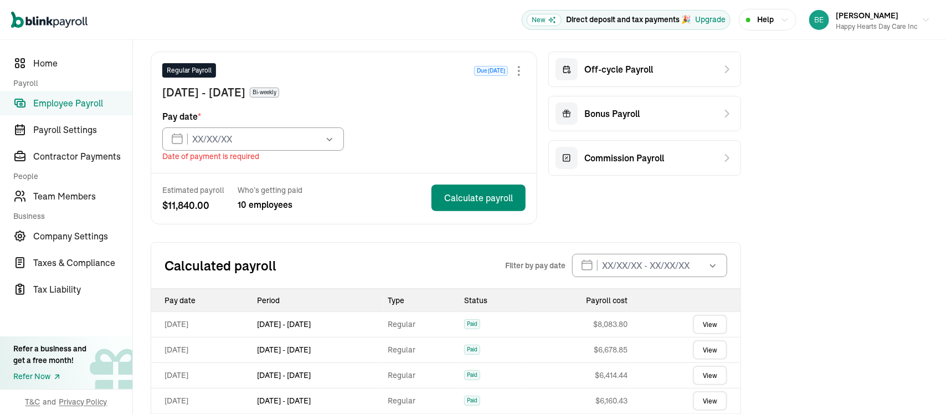
scroll to position [111, 0]
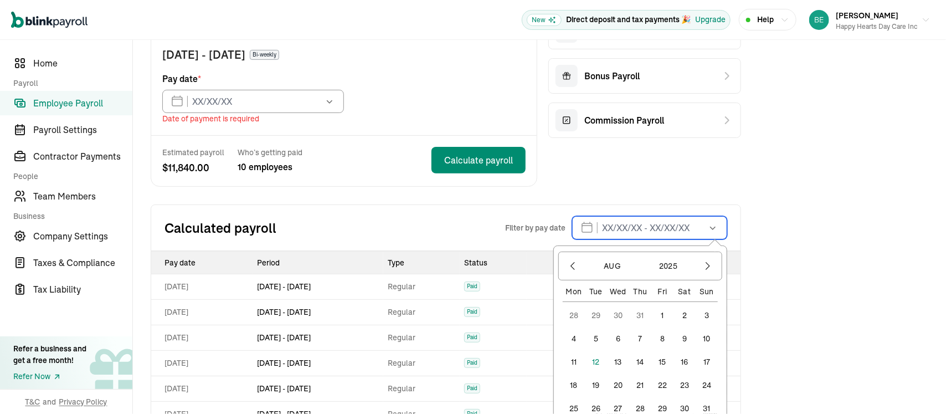
click at [604, 225] on input "text" at bounding box center [649, 227] width 155 height 23
click at [637, 226] on input "text" at bounding box center [649, 227] width 155 height 23
click at [574, 264] on icon "button" at bounding box center [572, 265] width 11 height 11
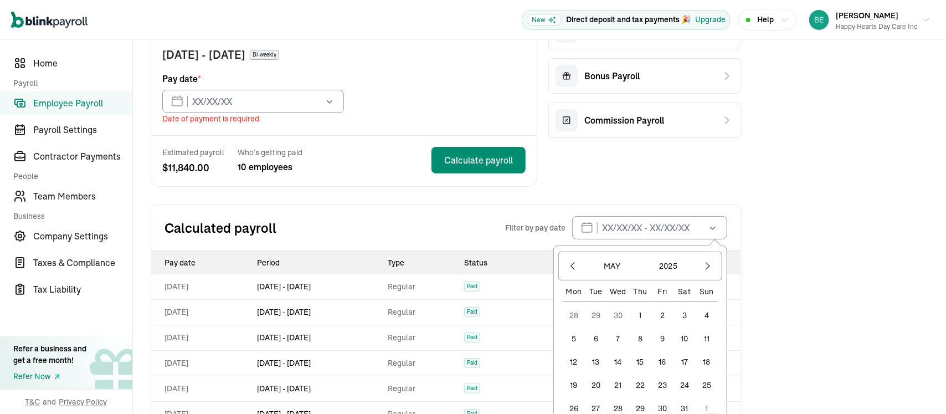
click at [642, 311] on button "1" at bounding box center [640, 315] width 22 height 22
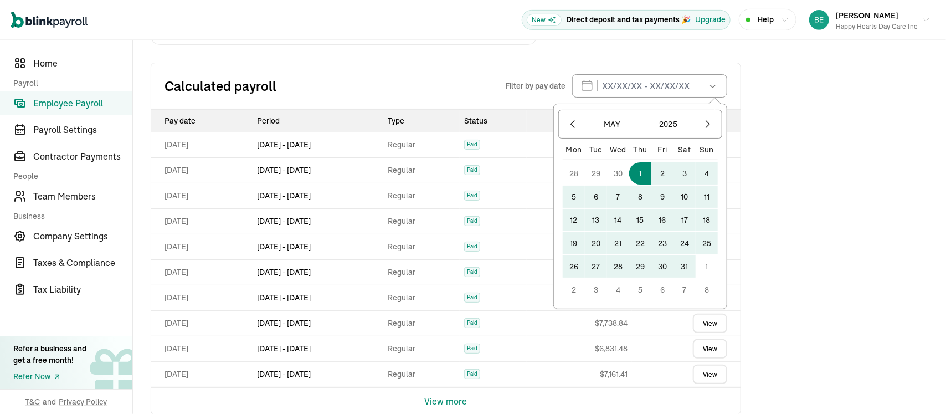
scroll to position [269, 0]
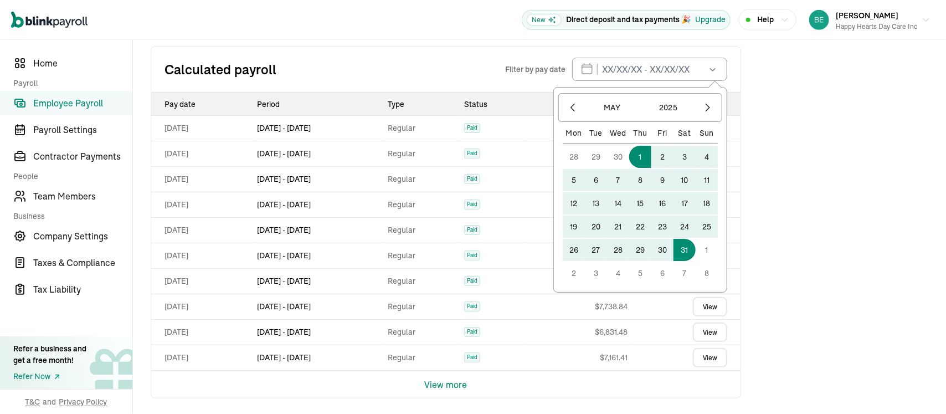
click at [690, 243] on button "31" at bounding box center [684, 250] width 22 height 22
type input "05/01/2025 - 05/31/2025"
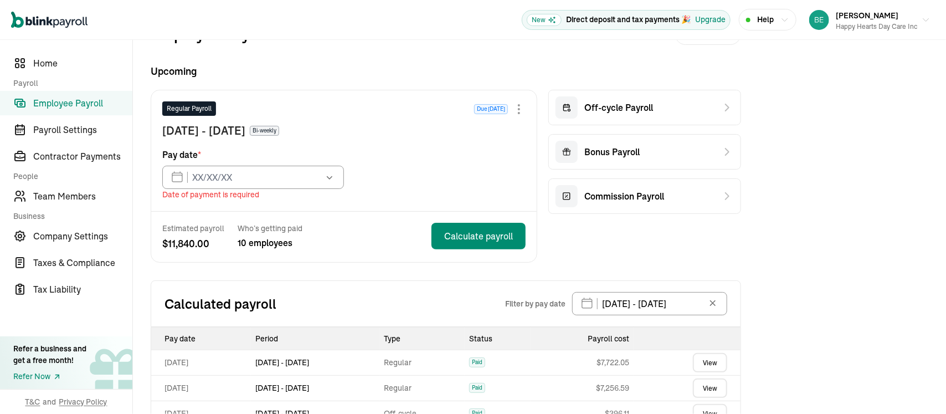
scroll to position [64, 0]
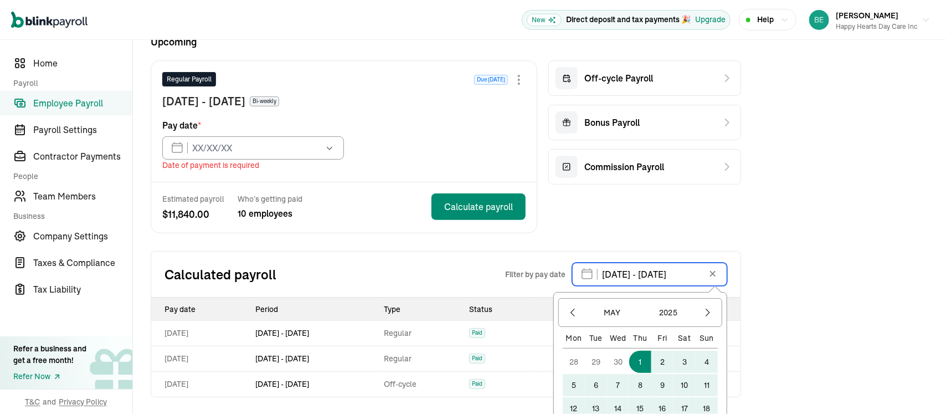
click at [612, 275] on input "05/01/2025 - 05/31/2025" at bounding box center [649, 274] width 155 height 23
click at [574, 310] on icon "button" at bounding box center [572, 312] width 11 height 11
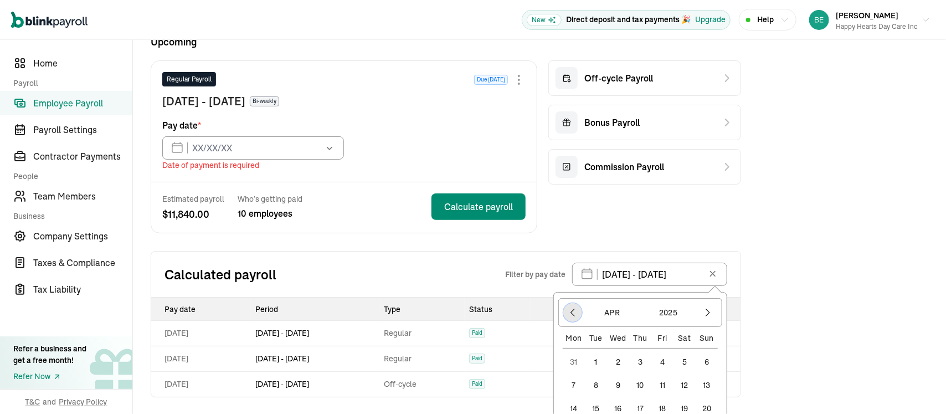
click at [573, 310] on icon "button" at bounding box center [572, 312] width 11 height 11
click at [685, 358] on button "1" at bounding box center [684, 362] width 22 height 22
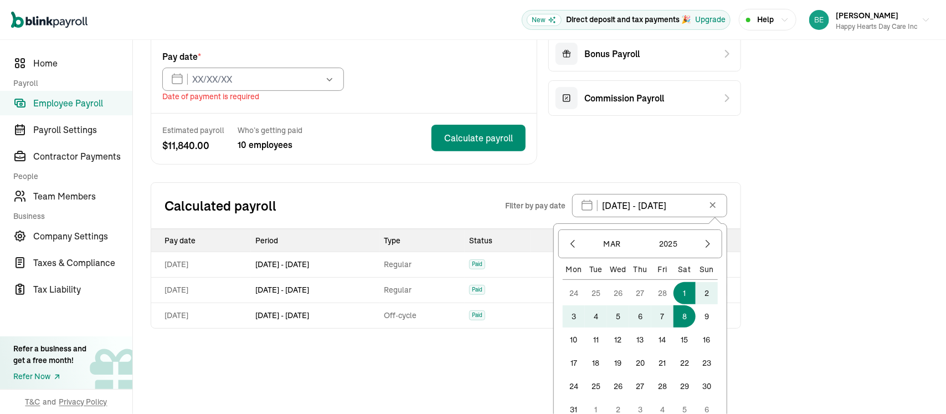
scroll to position [147, 0]
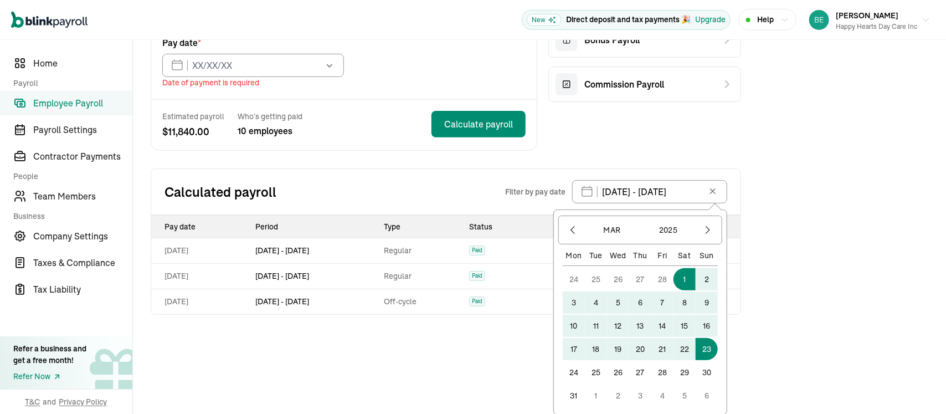
click at [673, 268] on button "1" at bounding box center [684, 279] width 22 height 22
type input "03/01/2025 - 03/01/2025"
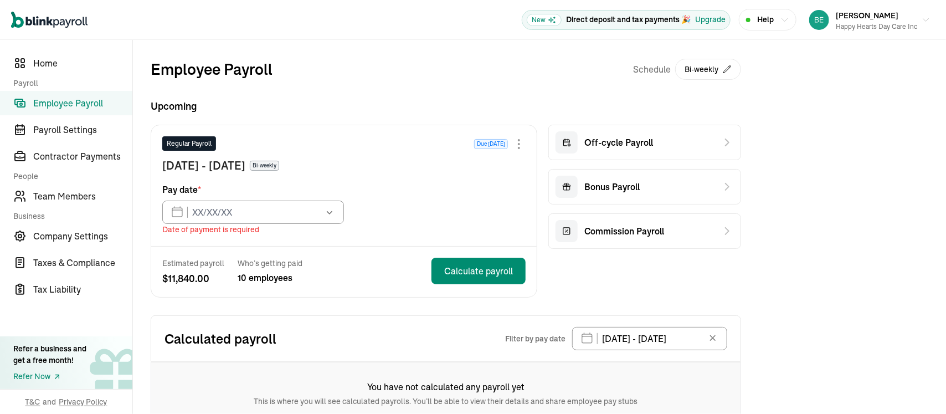
scroll to position [0, 0]
click at [85, 104] on span "Employee Payroll" at bounding box center [82, 102] width 99 height 13
click at [201, 342] on h2 "Calculated payroll" at bounding box center [334, 339] width 341 height 18
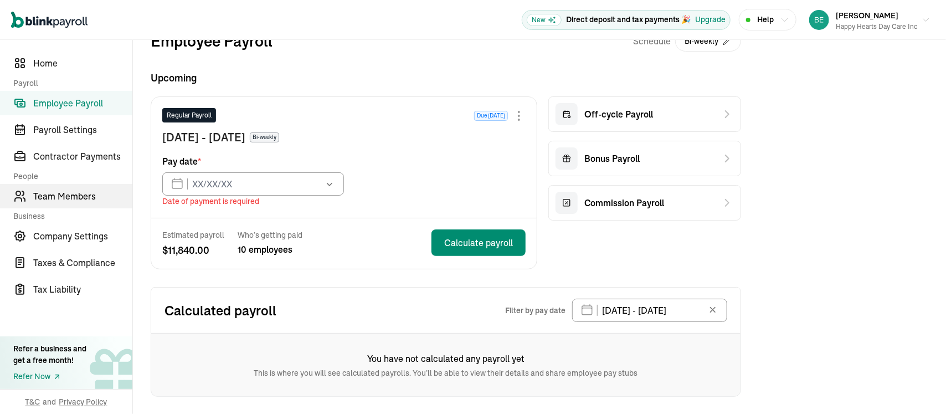
click at [61, 198] on span "Team Members" at bounding box center [82, 195] width 99 height 13
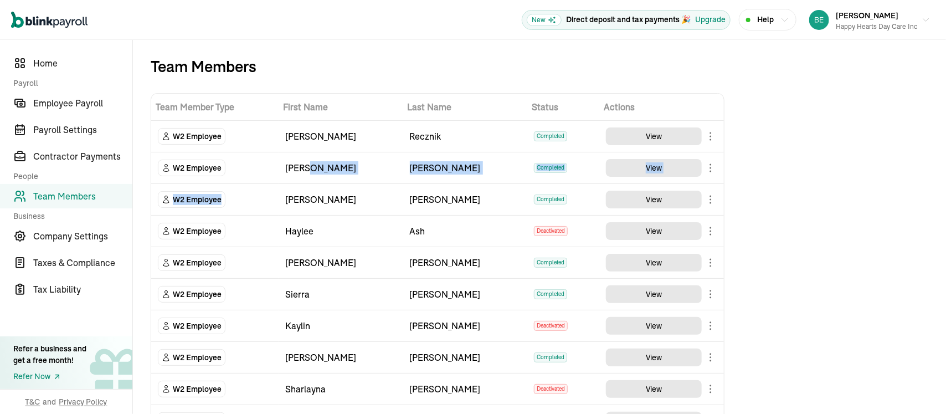
drag, startPoint x: 328, startPoint y: 183, endPoint x: 420, endPoint y: 135, distance: 103.5
click at [403, 161] on tbody "W2 Employee Andrea Recznik Completed View W2 Employee Alisa Williams Completed …" at bounding box center [437, 342] width 573 height 442
click at [674, 130] on button "View" at bounding box center [654, 136] width 96 height 18
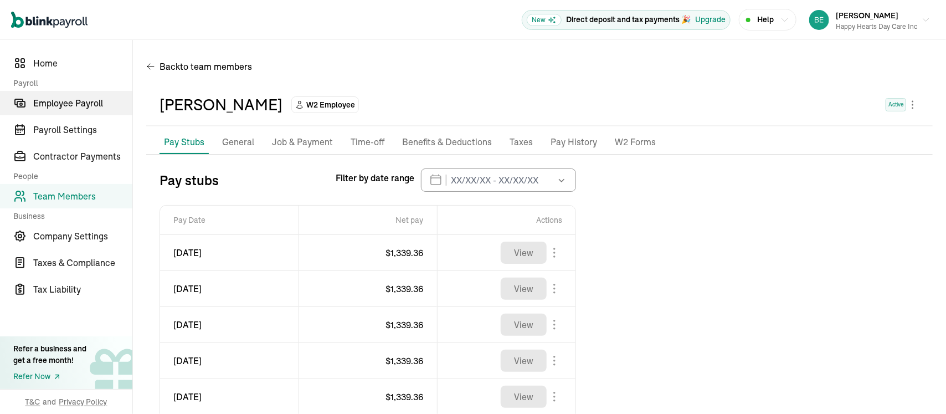
click at [58, 107] on span "Employee Payroll" at bounding box center [82, 102] width 99 height 13
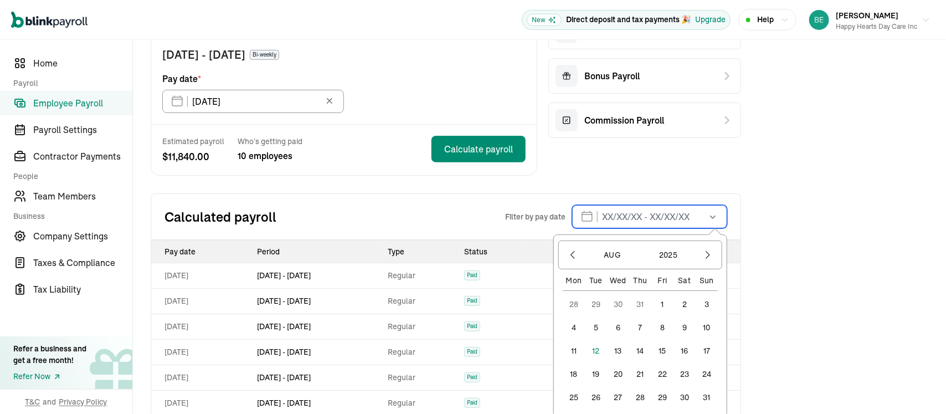
scroll to position [222, 0]
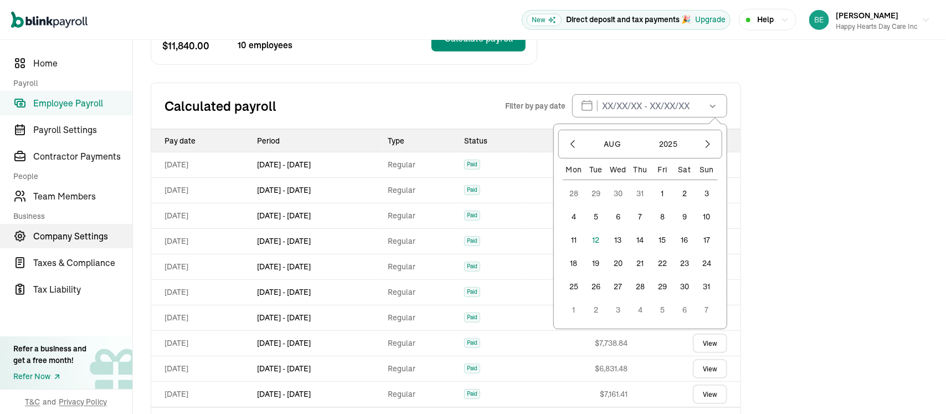
click at [68, 234] on span "Company Settings" at bounding box center [82, 235] width 99 height 13
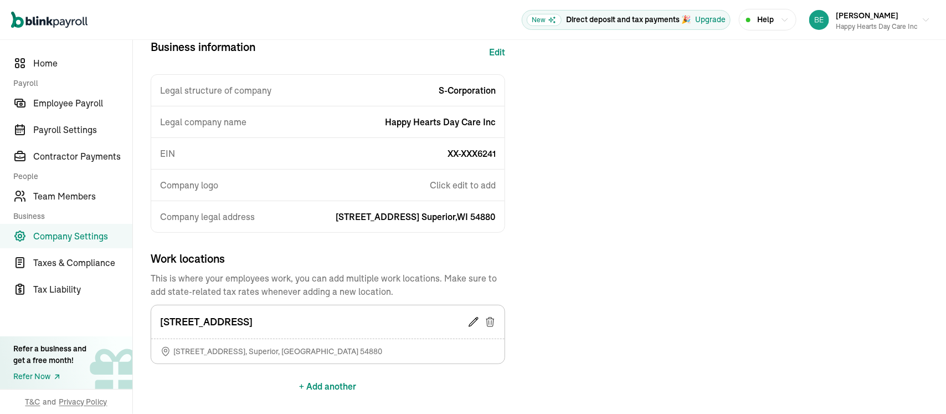
scroll to position [152, 0]
